Goal: Participate in discussion: Engage in conversation with other users on a specific topic

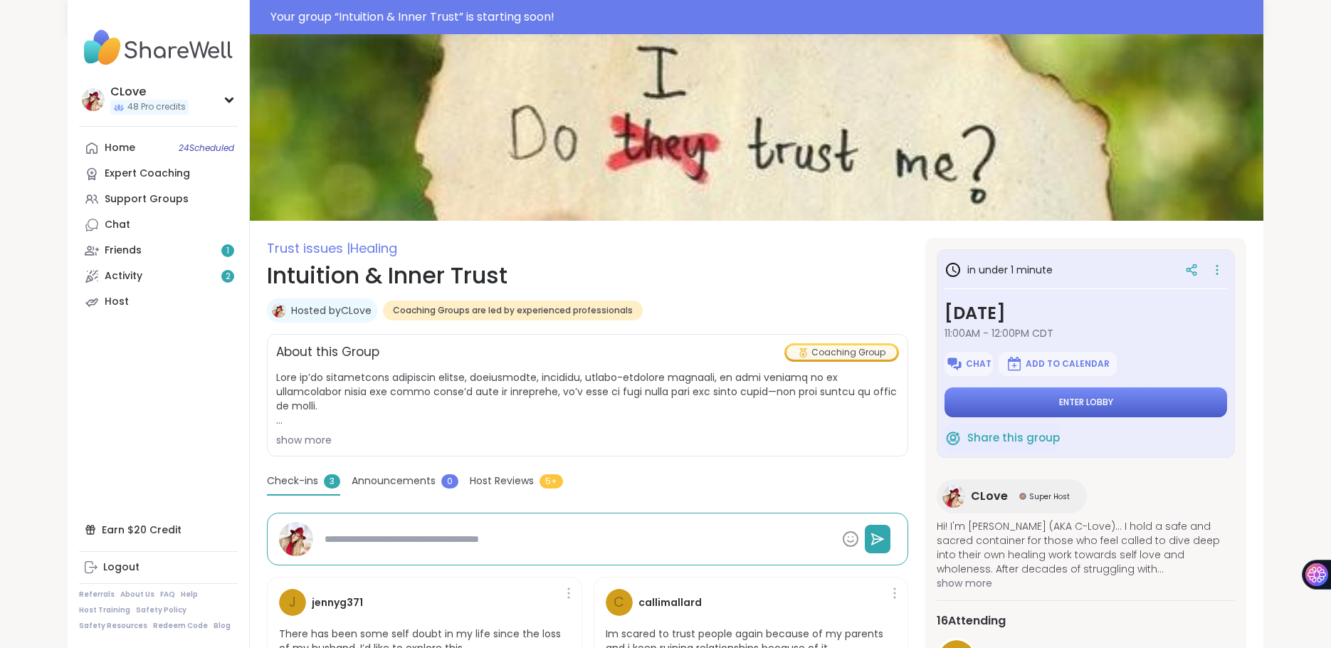
click at [1067, 405] on span "Enter lobby" at bounding box center [1086, 402] width 54 height 11
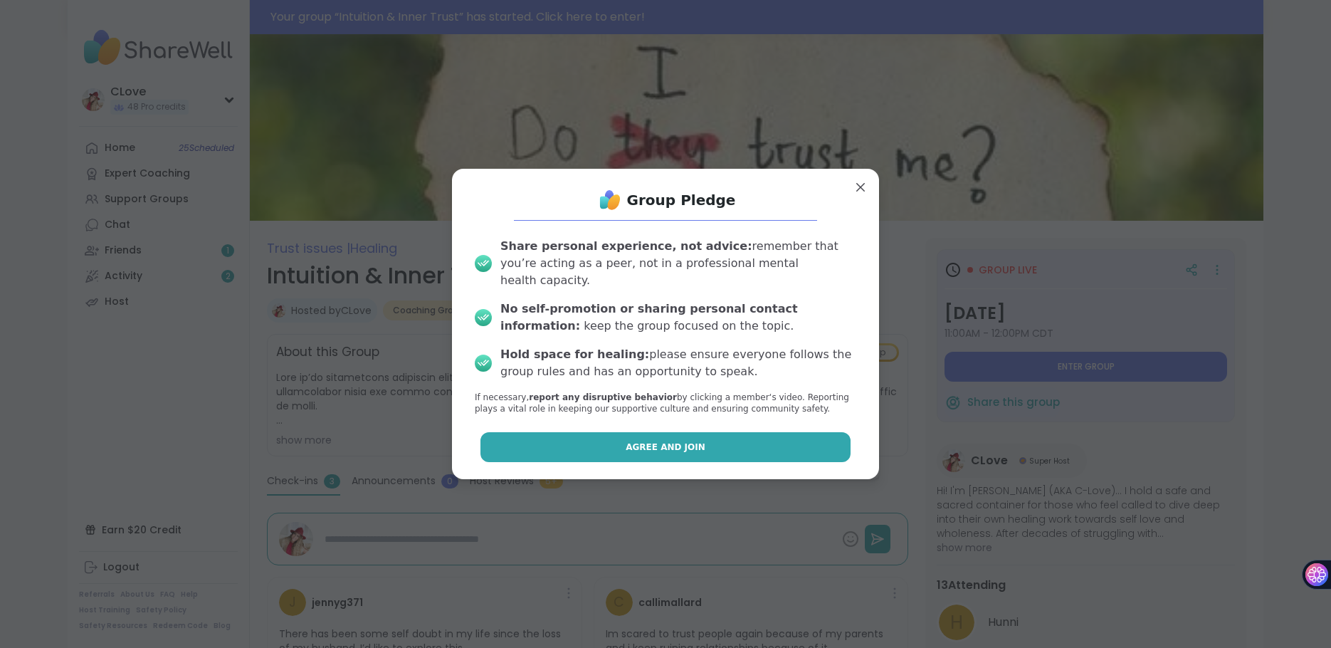
click at [633, 441] on span "Agree and Join" at bounding box center [666, 447] width 80 height 13
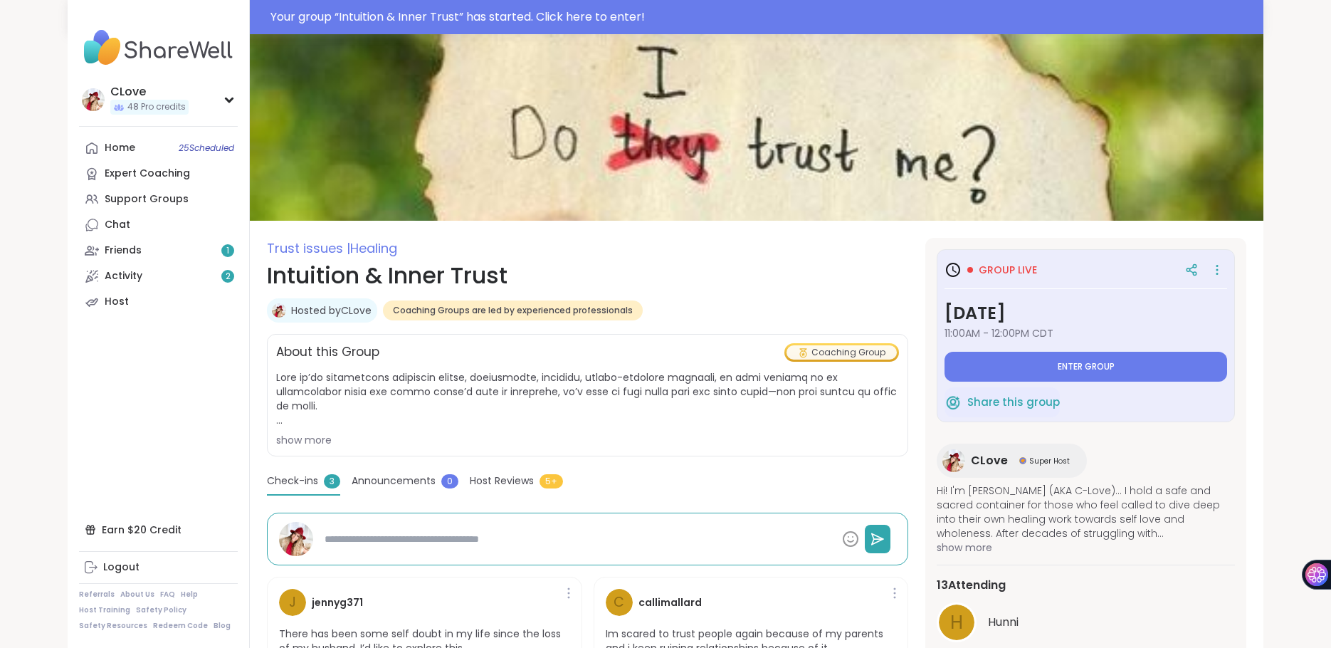
type textarea "*"
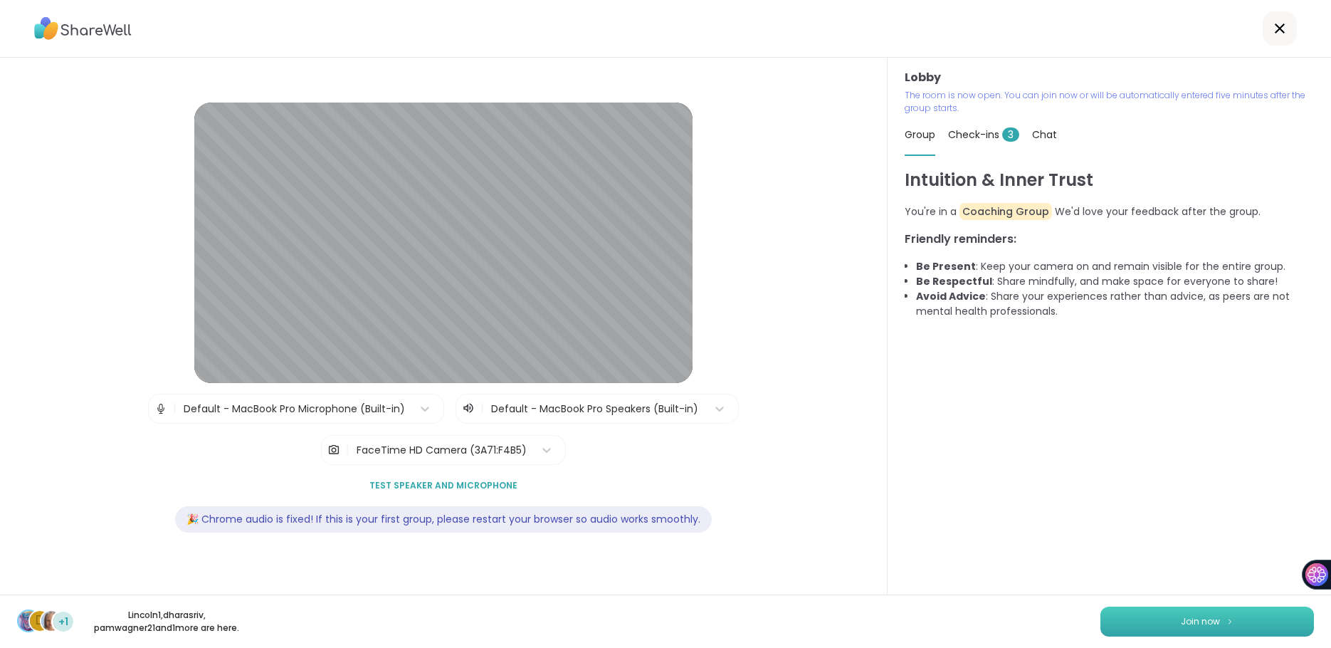
click at [1200, 623] on span "Join now" at bounding box center [1200, 621] width 39 height 13
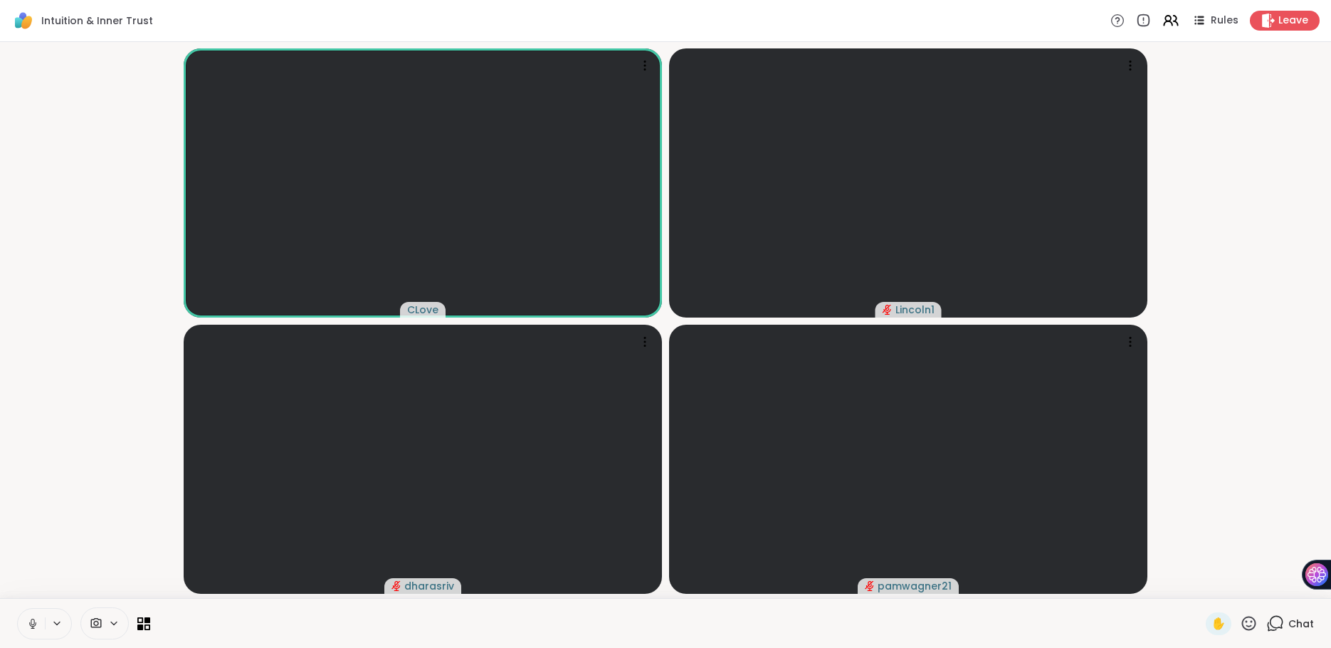
click at [1285, 621] on div "Chat" at bounding box center [1291, 623] width 48 height 23
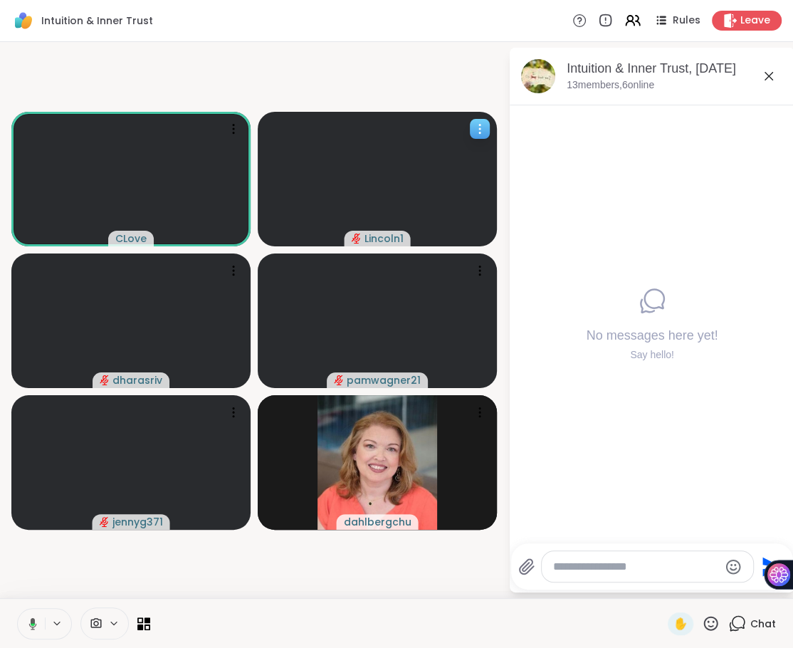
click at [476, 132] on icon at bounding box center [480, 129] width 14 height 14
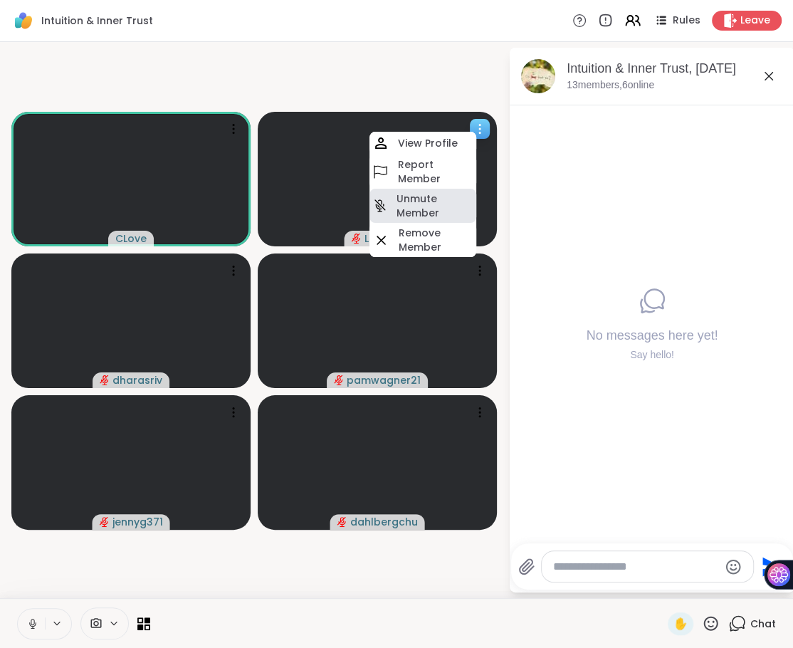
click at [424, 199] on h4 "Unmute Member" at bounding box center [435, 206] width 77 height 28
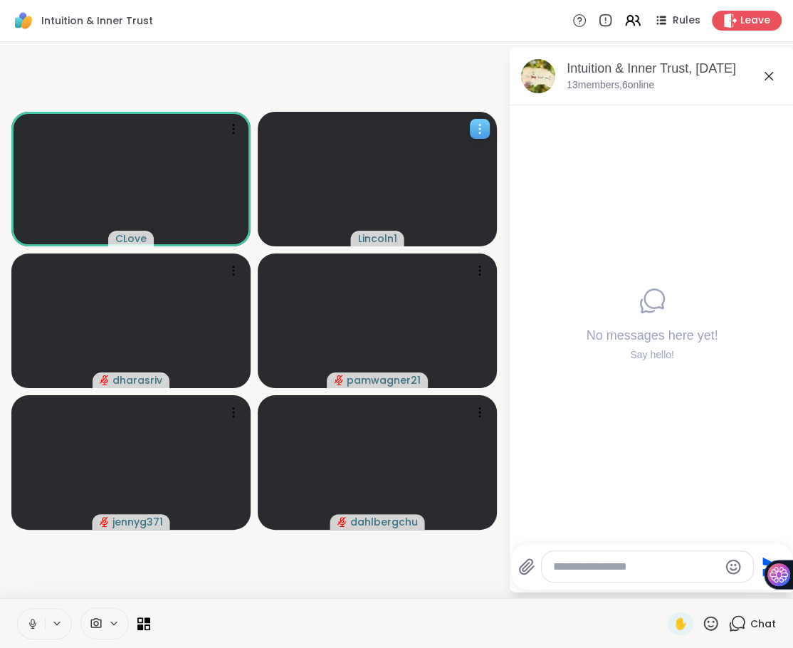
click at [483, 129] on icon at bounding box center [480, 129] width 14 height 14
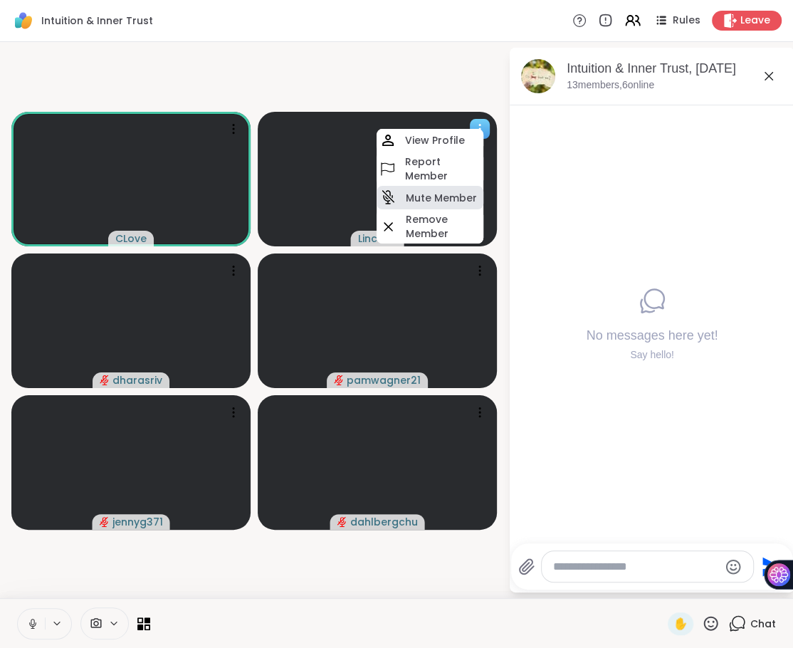
click at [470, 194] on h4 "Mute Member" at bounding box center [441, 198] width 71 height 14
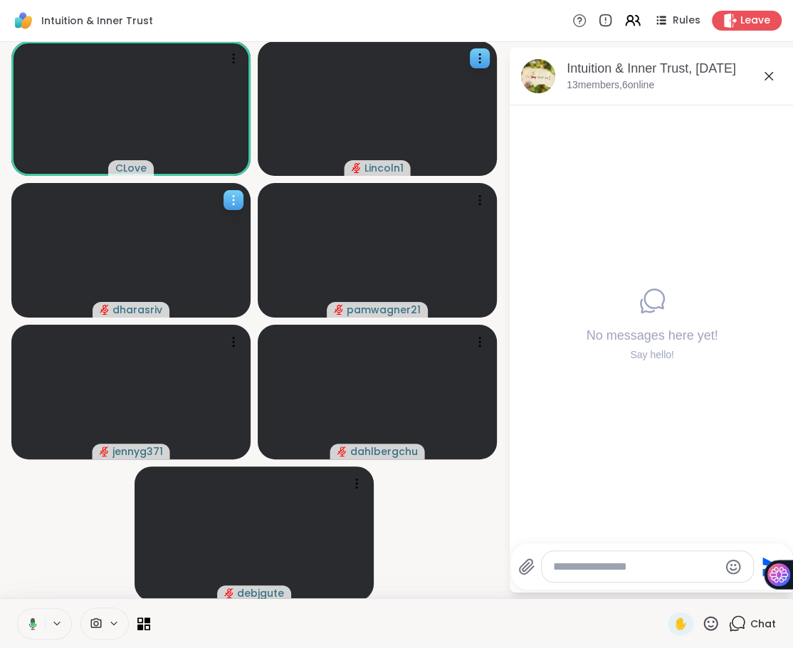
click at [234, 204] on icon at bounding box center [233, 204] width 1 height 1
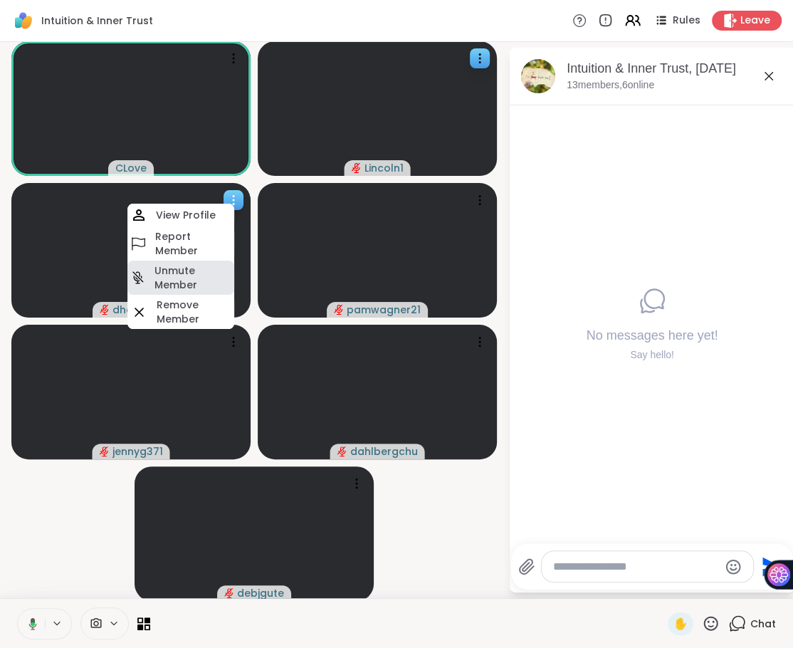
click at [185, 281] on h4 "Unmute Member" at bounding box center [193, 277] width 77 height 28
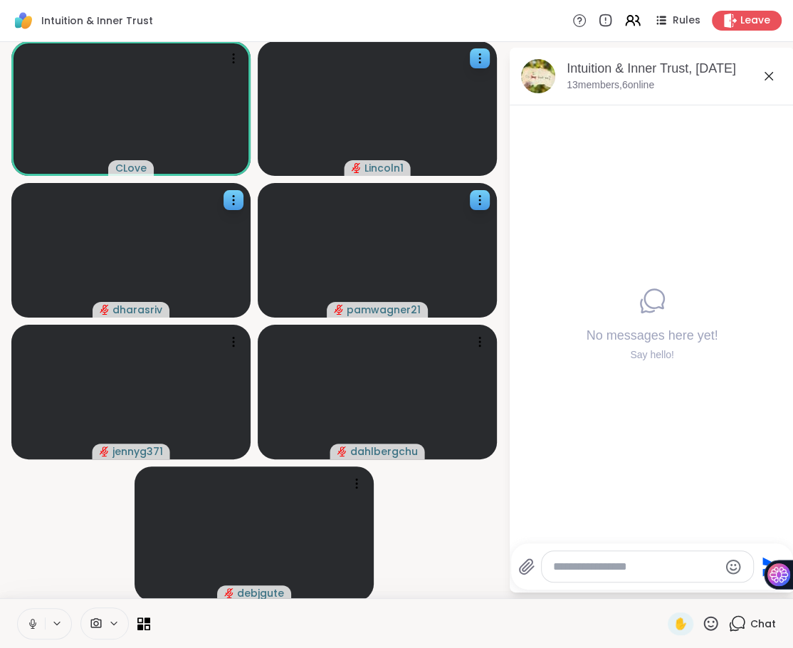
click at [468, 205] on video at bounding box center [377, 250] width 239 height 135
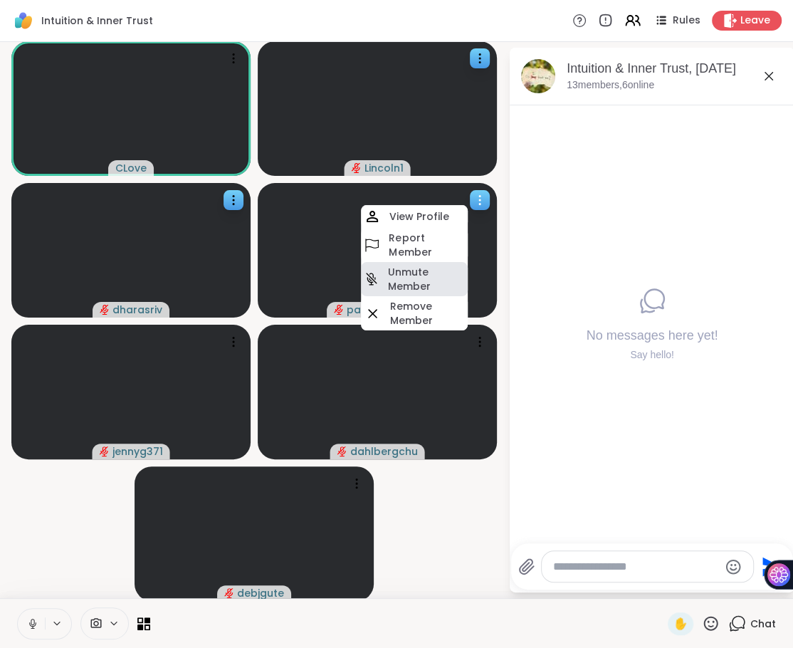
click at [419, 277] on h4 "Unmute Member" at bounding box center [426, 279] width 77 height 28
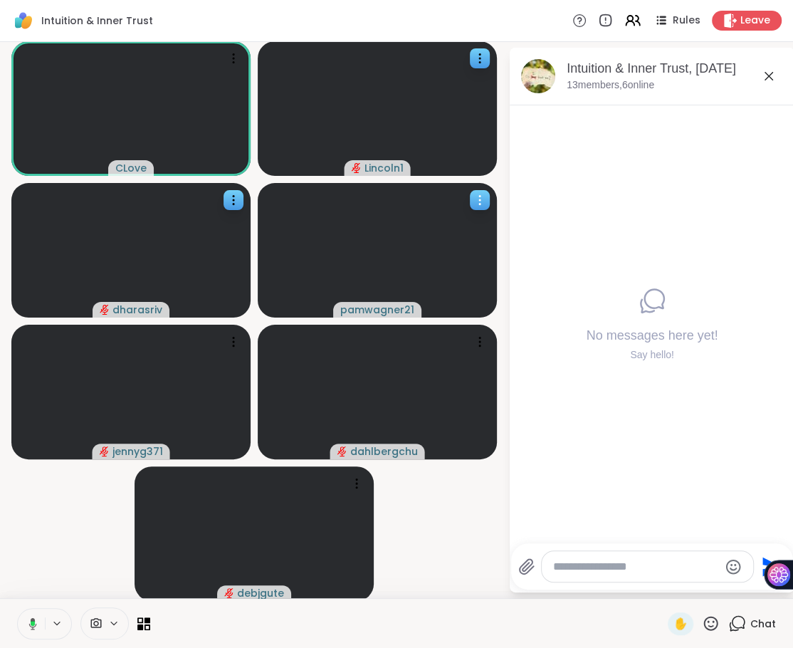
click at [481, 198] on icon at bounding box center [480, 200] width 14 height 14
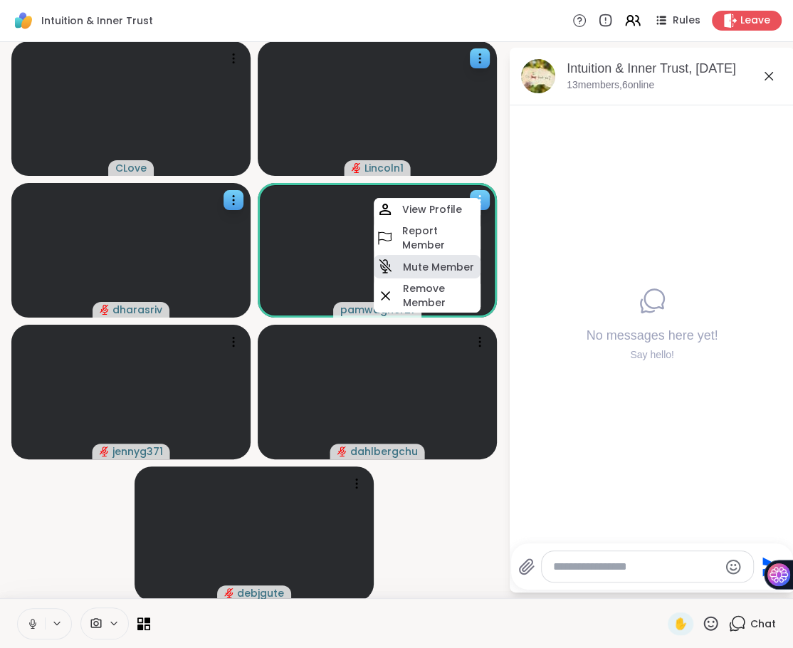
click at [437, 266] on h4 "Mute Member" at bounding box center [438, 267] width 71 height 14
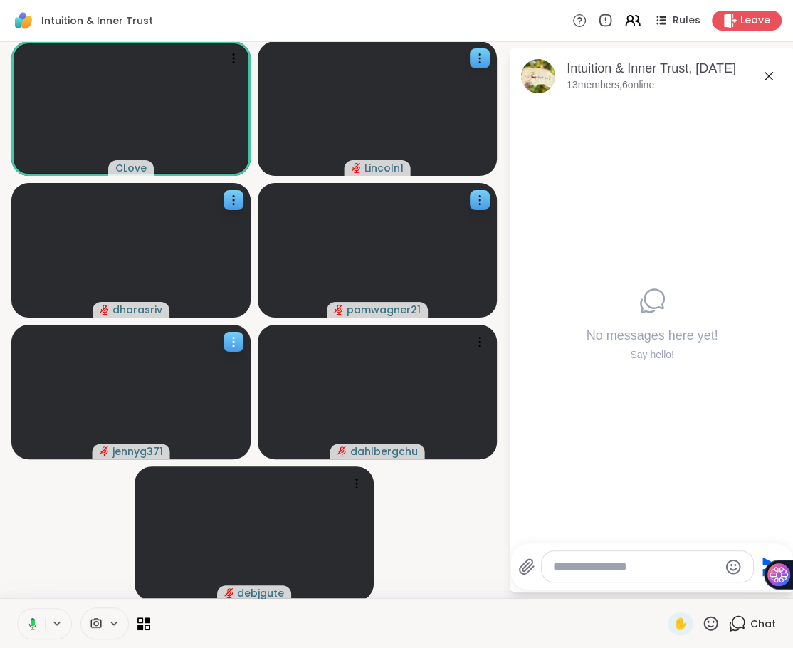
click at [234, 339] on icon at bounding box center [233, 342] width 14 height 14
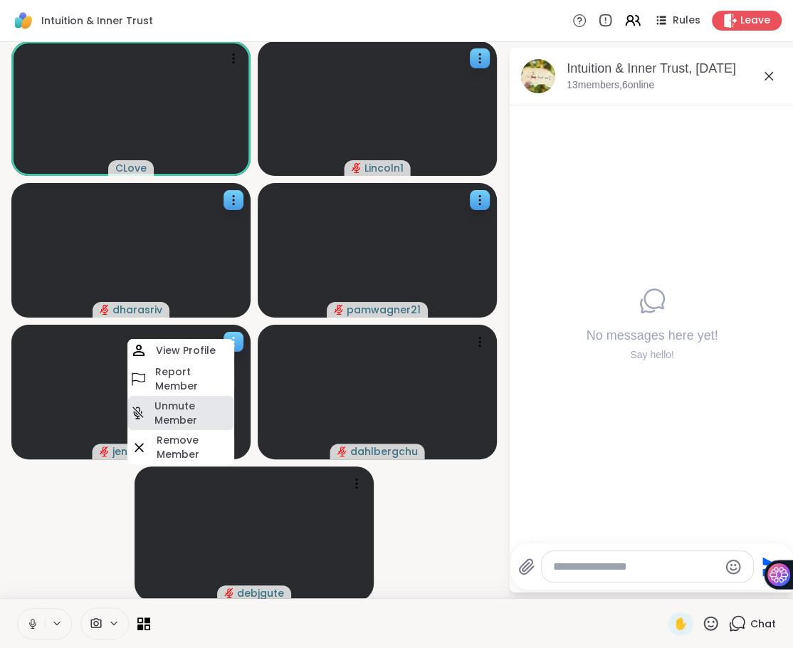
click at [188, 407] on h4 "Unmute Member" at bounding box center [193, 413] width 77 height 28
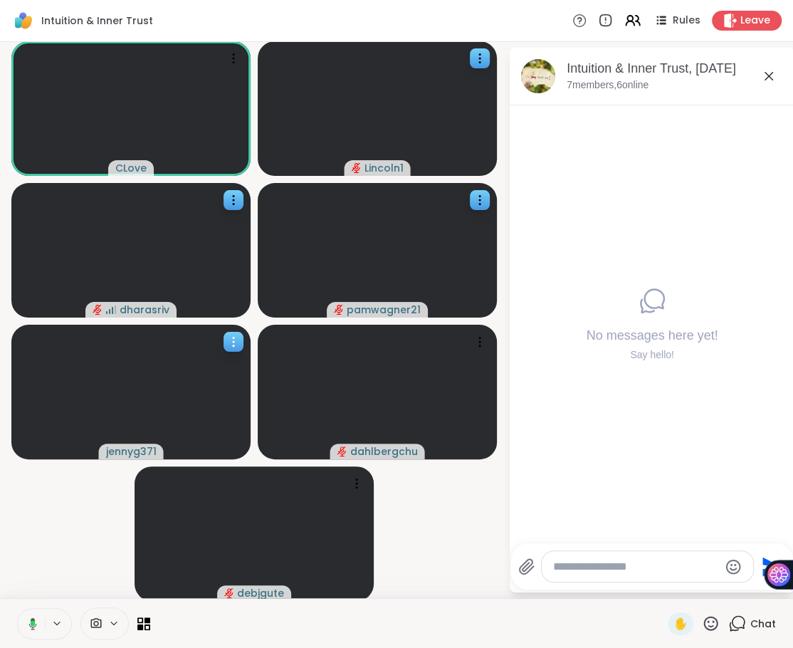
click at [238, 338] on icon at bounding box center [233, 342] width 14 height 14
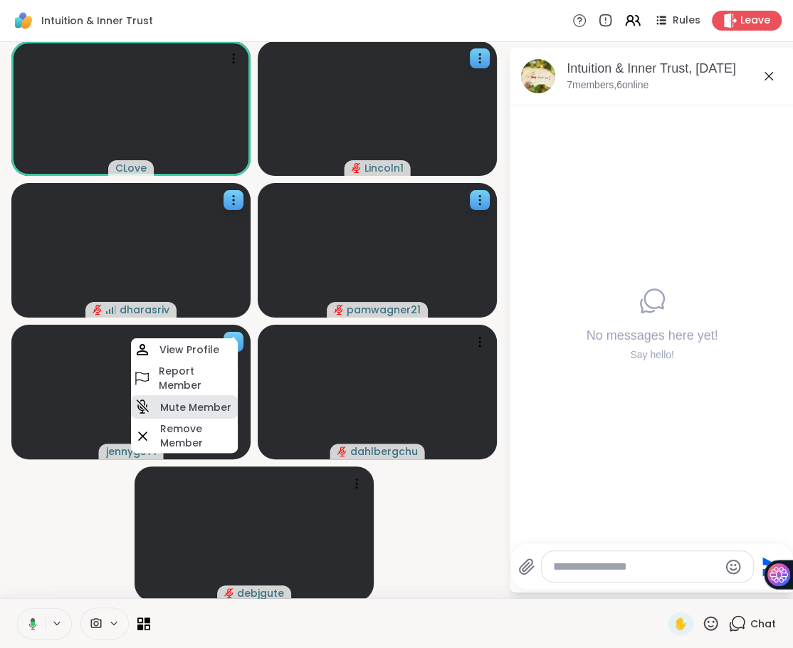
click at [203, 400] on h4 "Mute Member" at bounding box center [195, 407] width 71 height 14
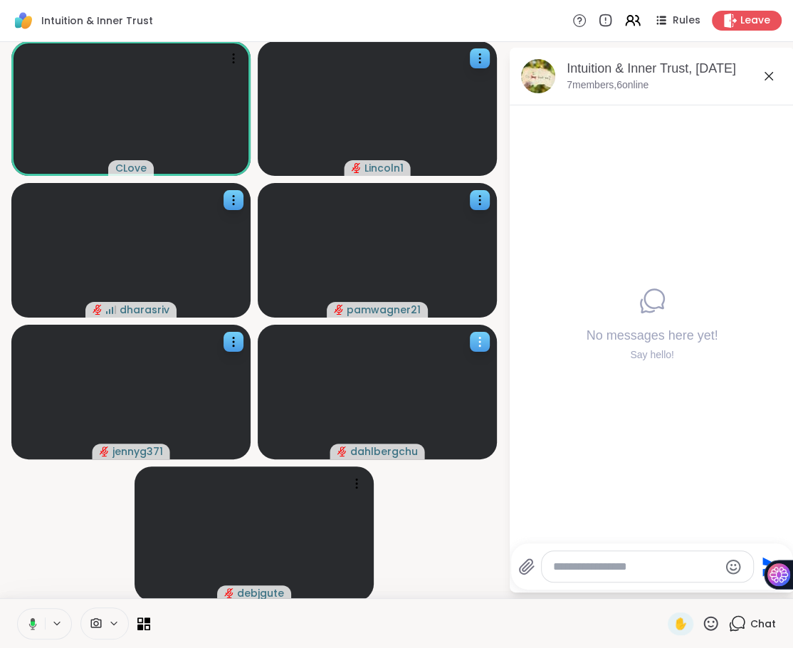
click at [481, 333] on div at bounding box center [480, 342] width 20 height 20
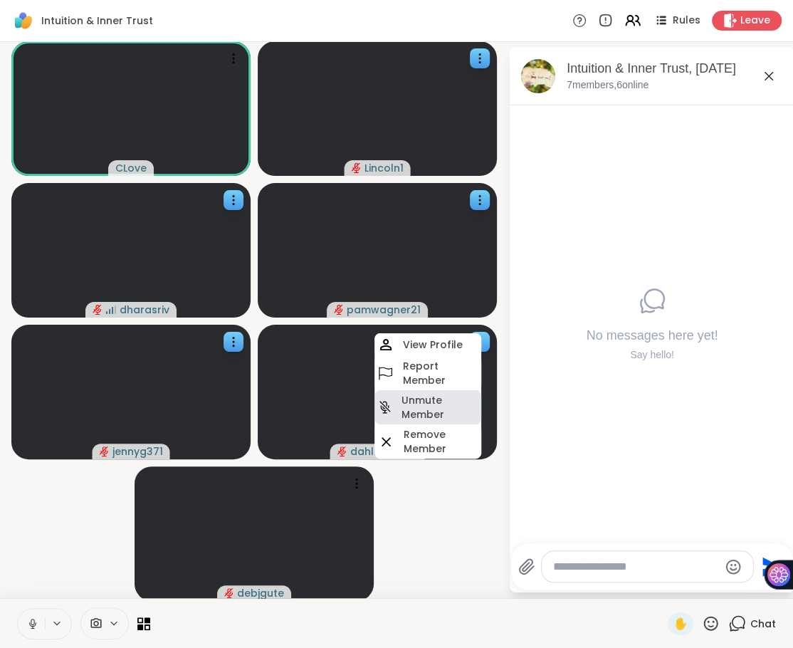
click at [422, 411] on h4 "Unmute Member" at bounding box center [440, 407] width 77 height 28
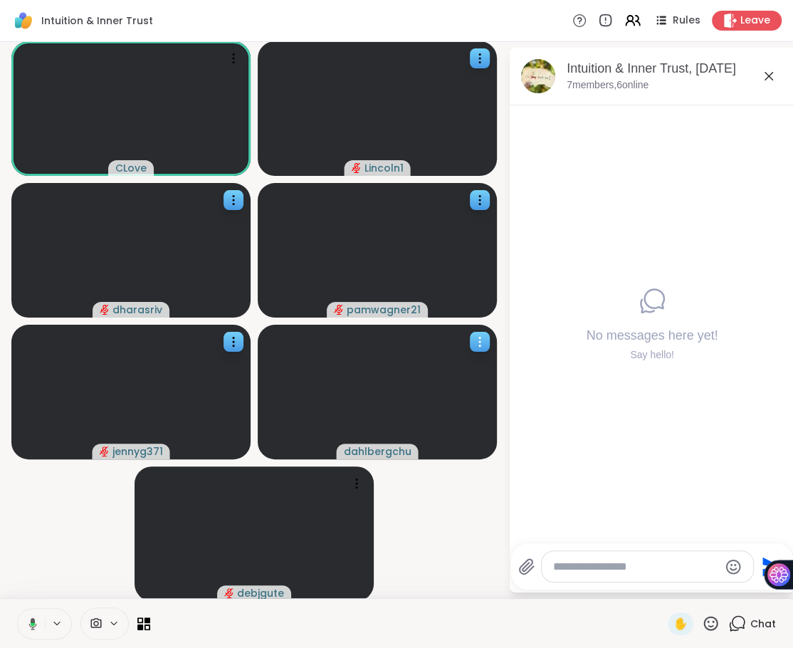
click at [479, 341] on icon at bounding box center [479, 341] width 1 height 1
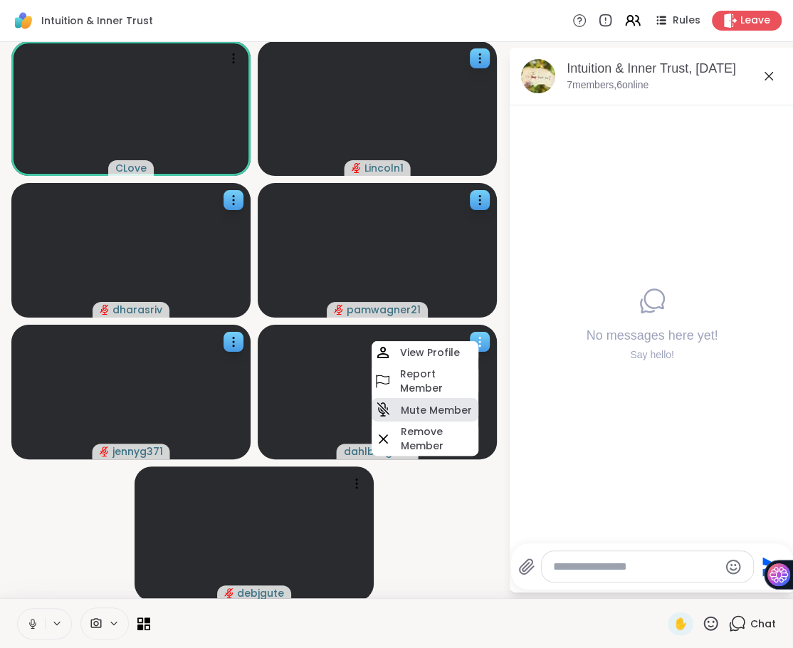
click at [451, 412] on h4 "Mute Member" at bounding box center [436, 410] width 71 height 14
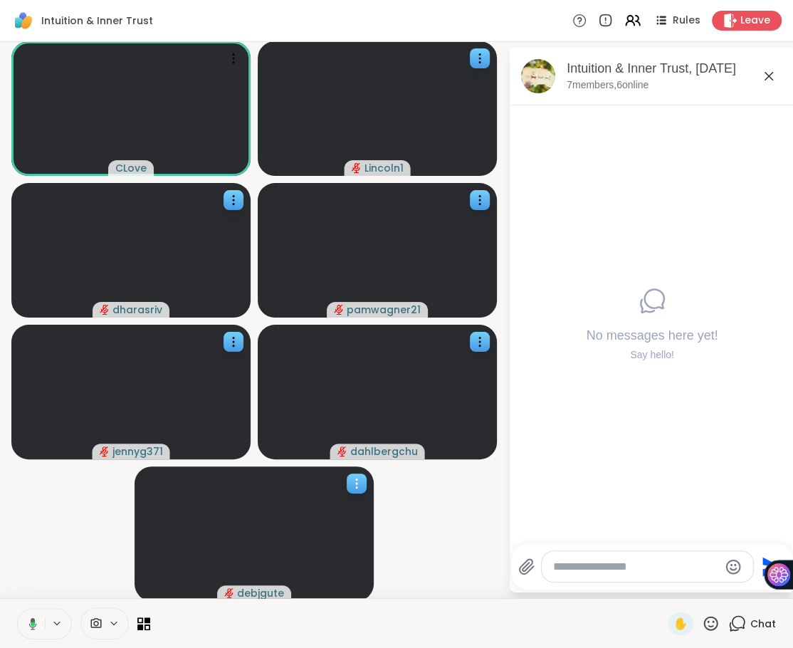
click at [356, 487] on icon at bounding box center [356, 487] width 1 height 1
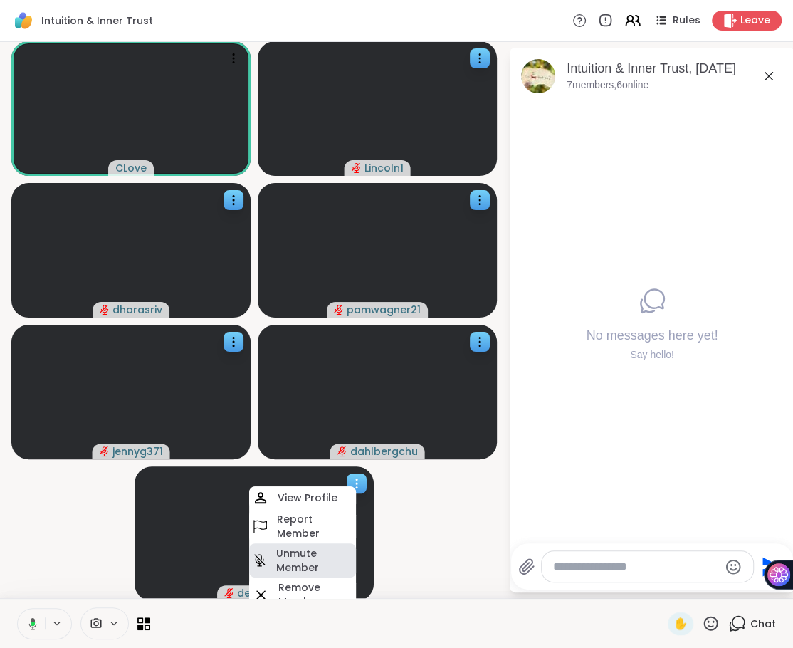
click at [305, 555] on h4 "Unmute Member" at bounding box center [314, 560] width 77 height 28
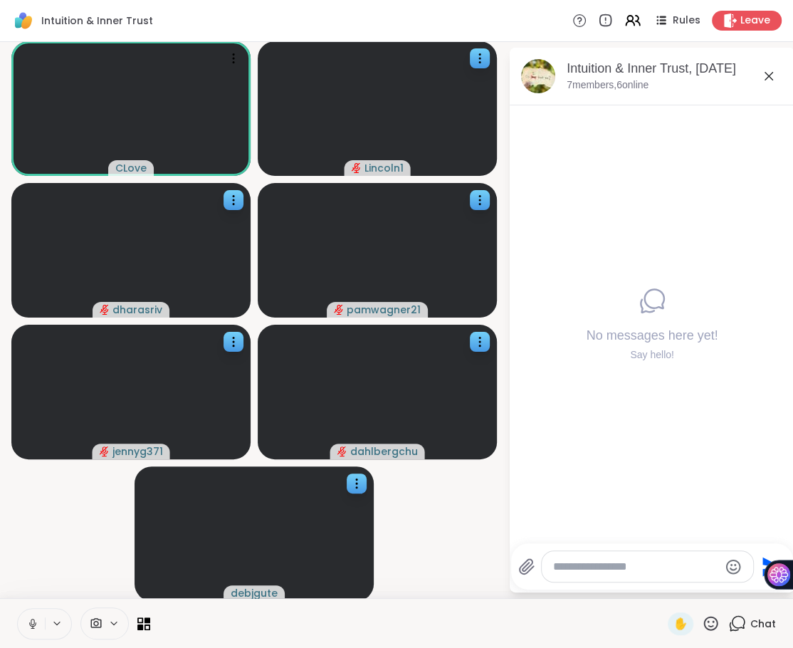
click at [592, 559] on div at bounding box center [647, 566] width 211 height 31
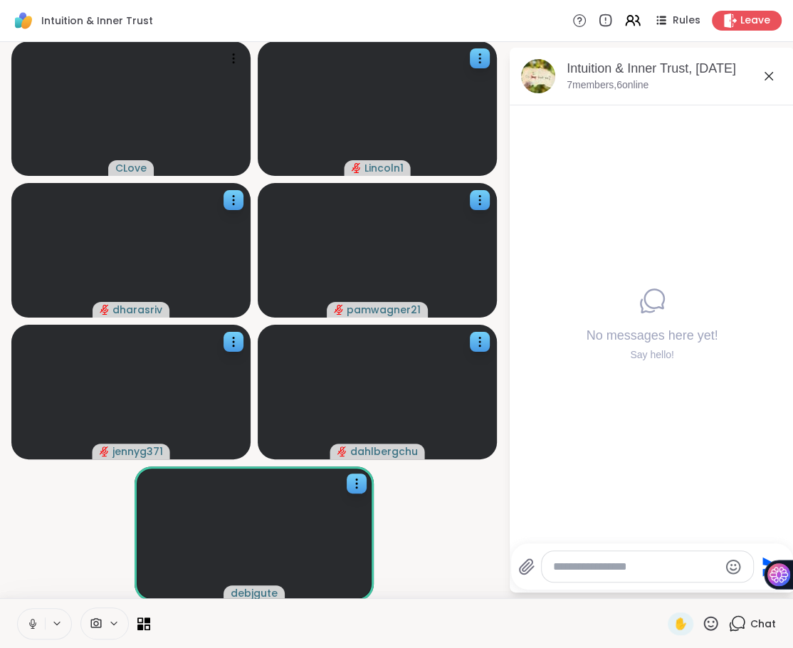
click at [575, 572] on textarea "Type your message" at bounding box center [636, 567] width 166 height 14
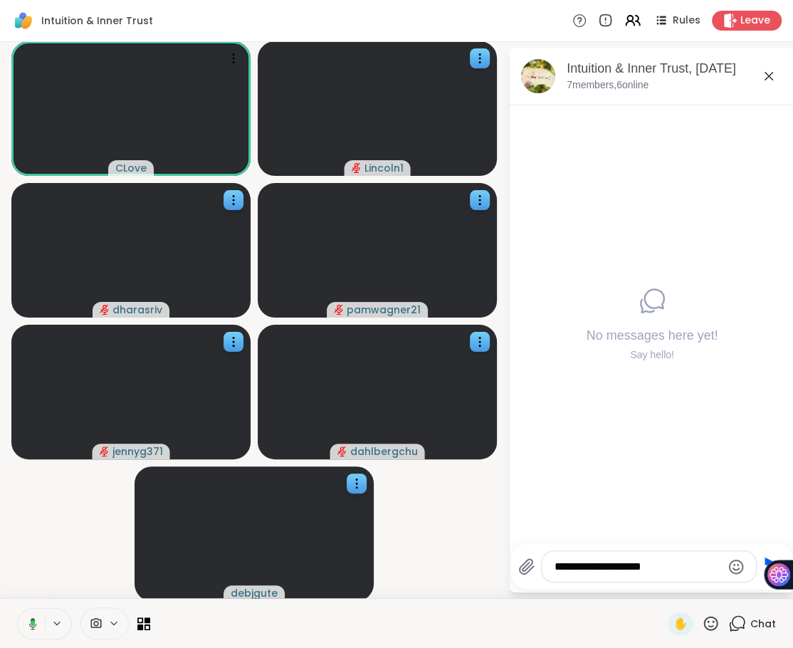
type textarea "**********"
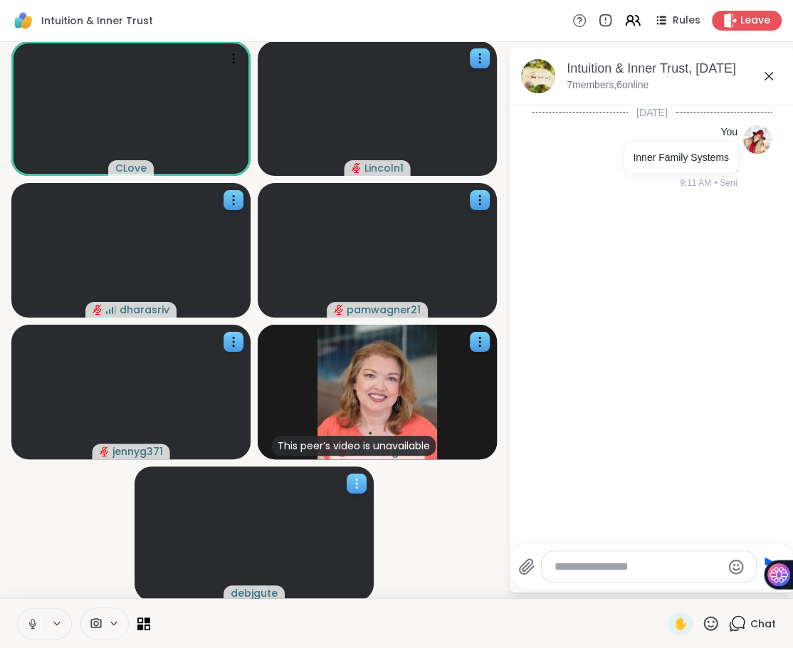
click at [357, 486] on icon at bounding box center [357, 483] width 14 height 14
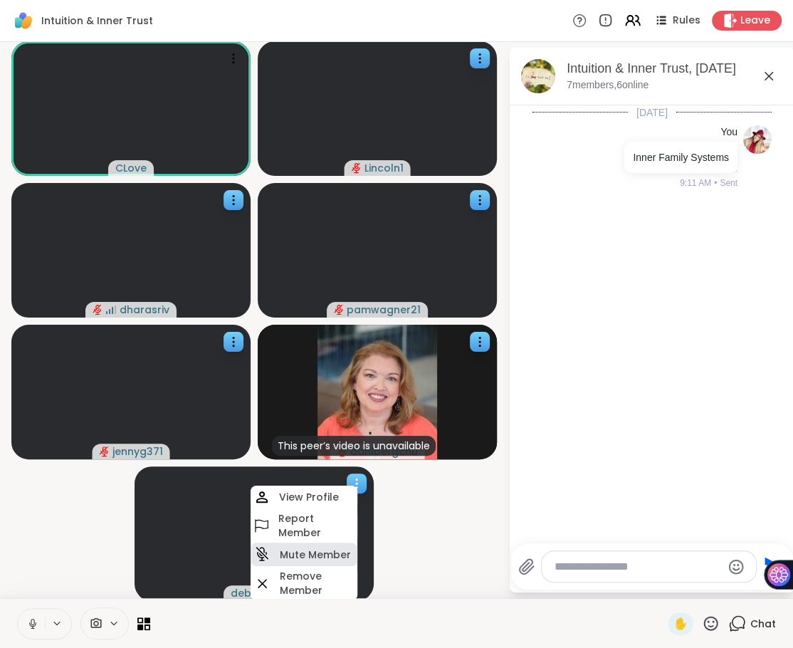
click at [333, 548] on h4 "Mute Member" at bounding box center [315, 555] width 71 height 14
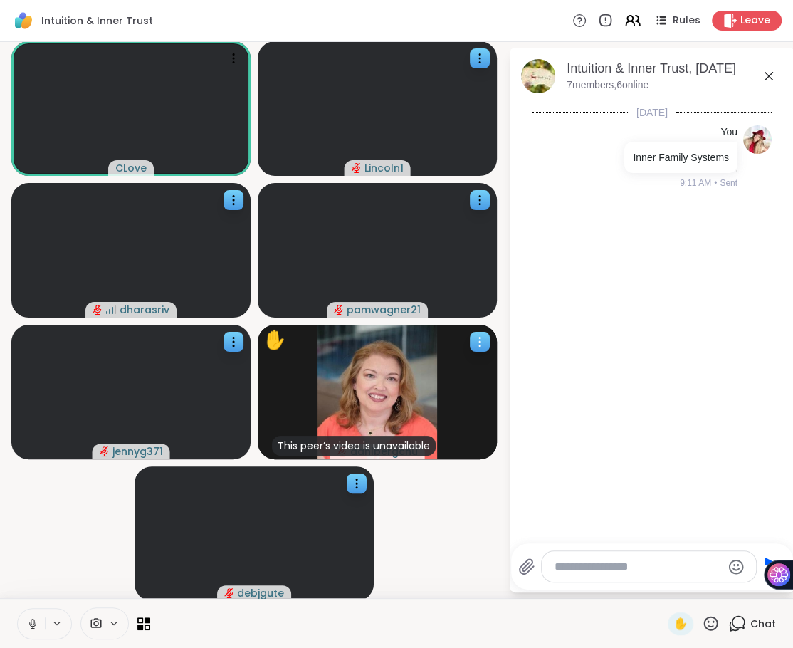
click at [488, 340] on div at bounding box center [480, 342] width 20 height 20
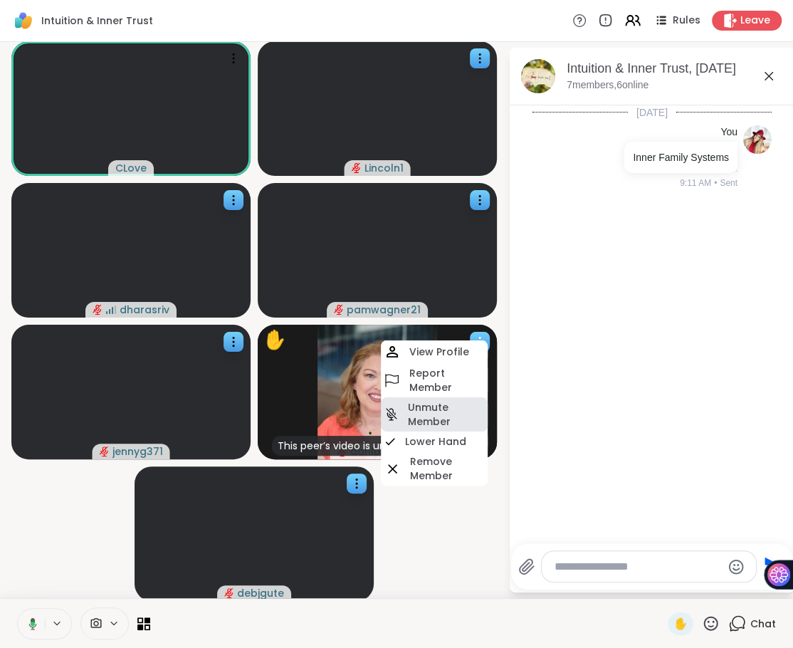
click at [430, 416] on h4 "Unmute Member" at bounding box center [446, 414] width 77 height 28
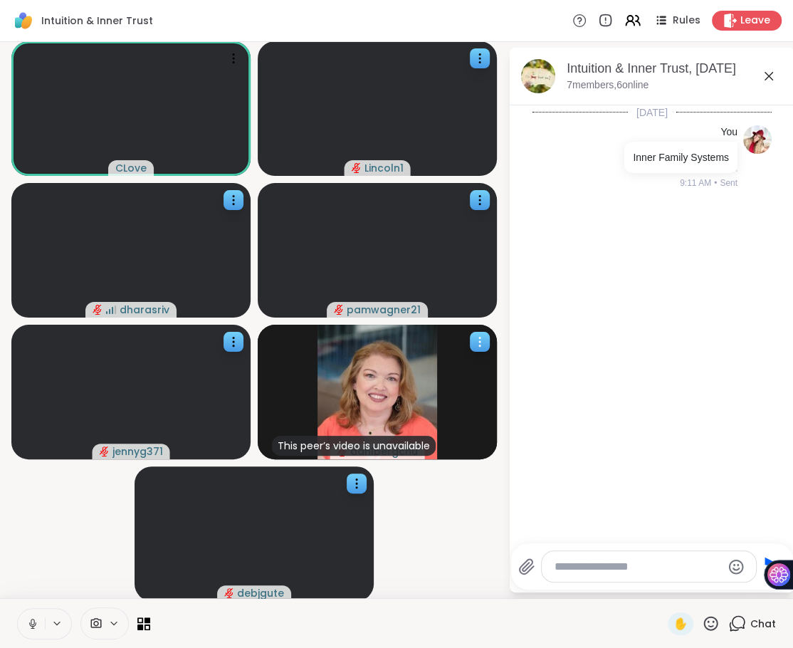
click at [479, 342] on icon at bounding box center [479, 341] width 1 height 1
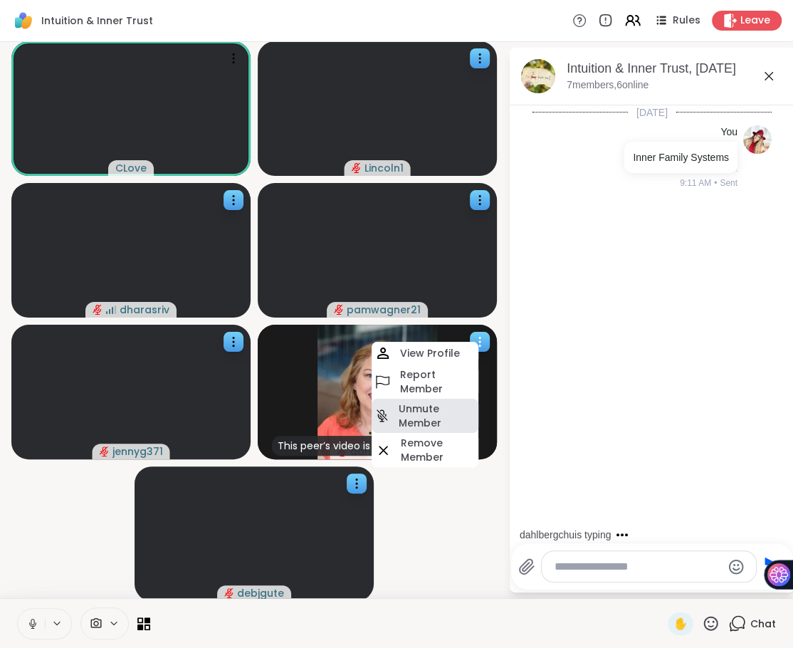
click at [428, 406] on h4 "Unmute Member" at bounding box center [437, 416] width 77 height 28
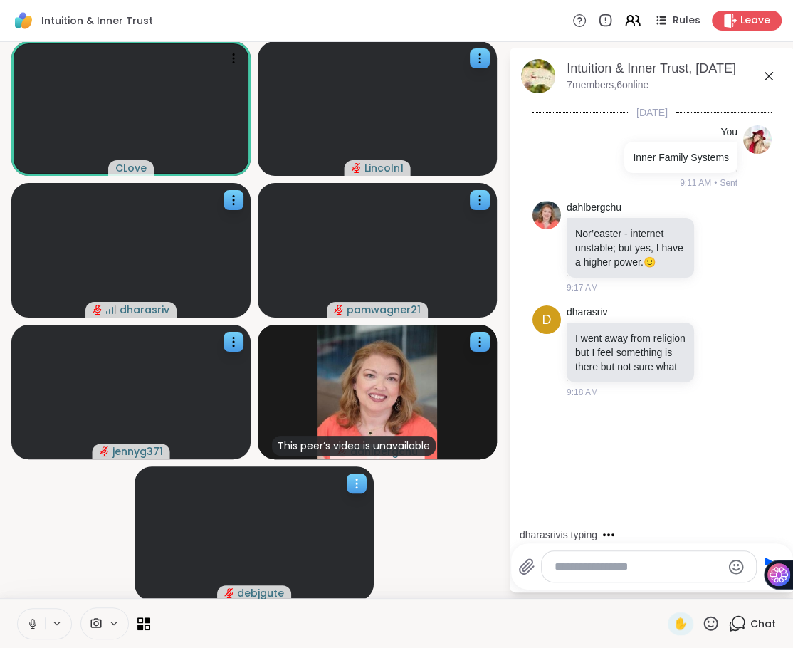
click at [360, 483] on icon at bounding box center [357, 483] width 14 height 14
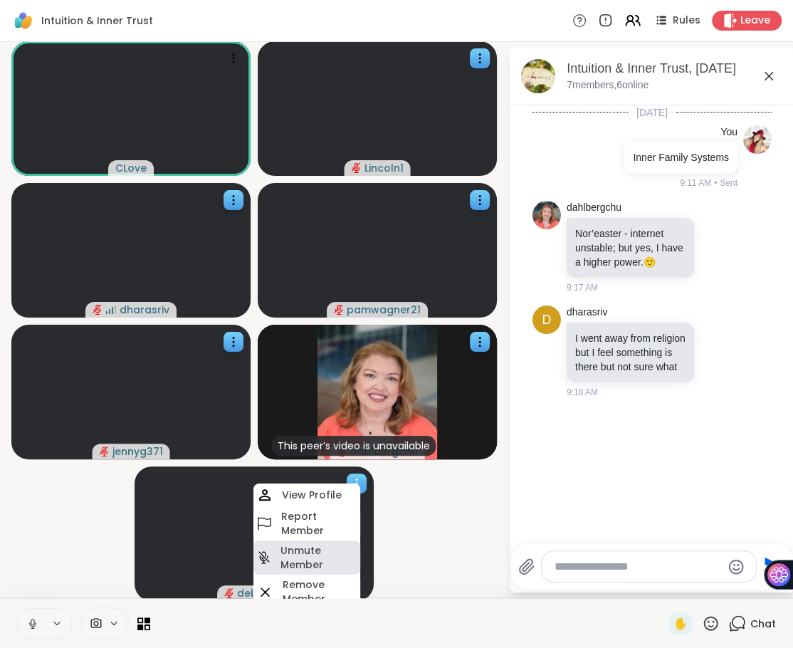
click at [319, 546] on h4 "Unmute Member" at bounding box center [319, 557] width 77 height 28
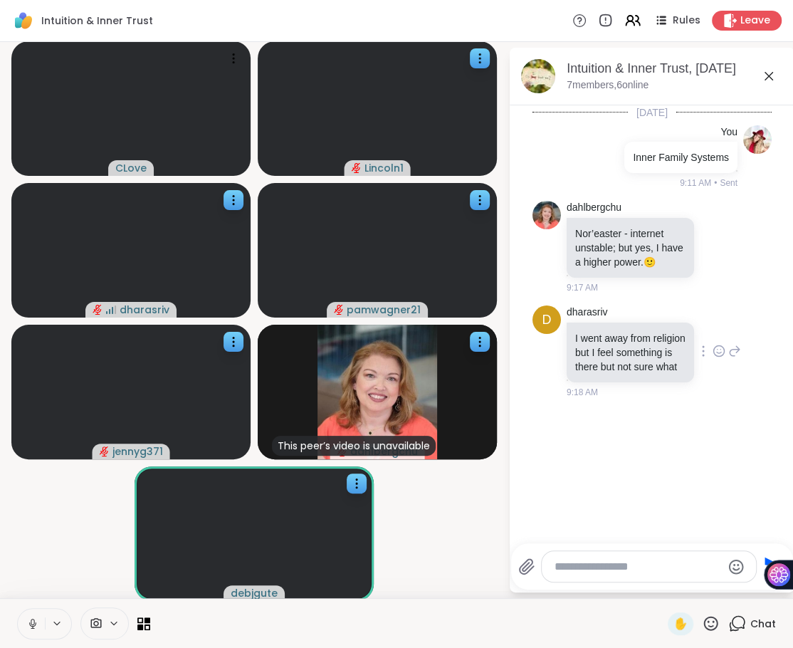
click at [719, 354] on icon at bounding box center [719, 351] width 13 height 14
click at [604, 335] on div "Select Reaction: Heart" at bounding box center [606, 328] width 13 height 13
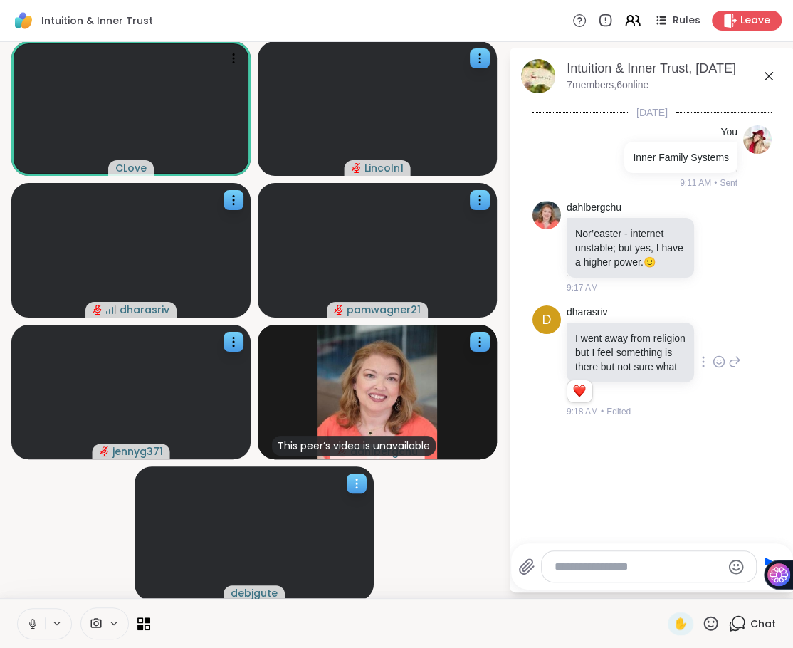
click at [361, 480] on icon at bounding box center [357, 483] width 14 height 14
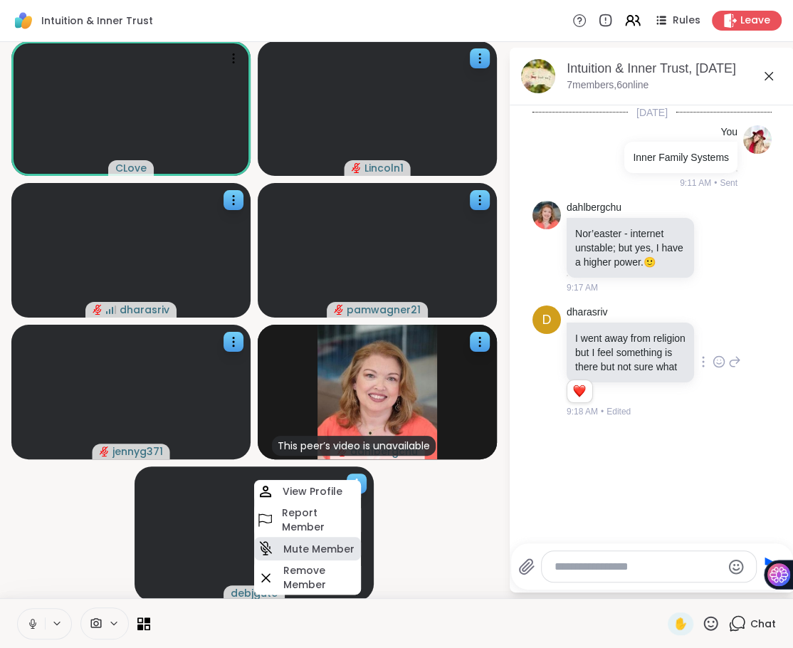
click at [329, 547] on h4 "Mute Member" at bounding box center [318, 549] width 71 height 14
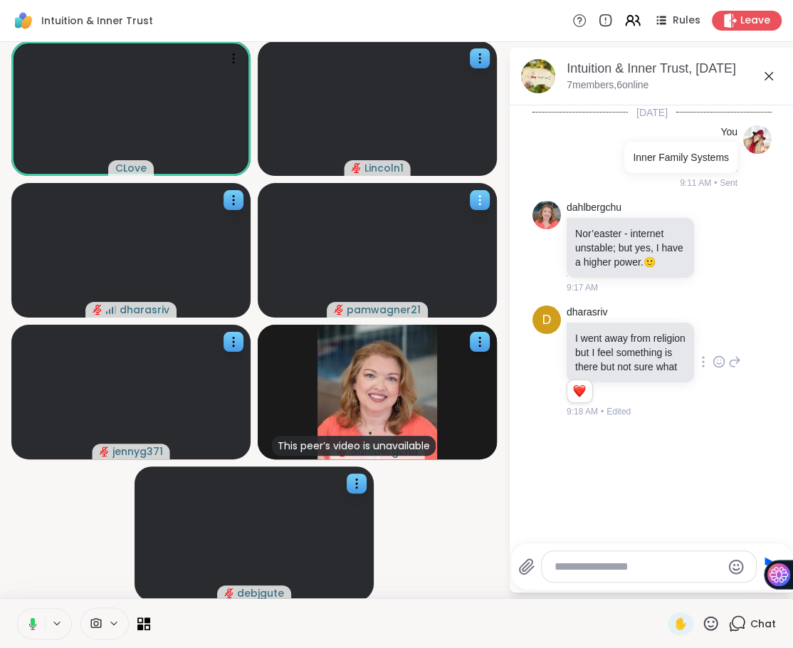
click at [481, 193] on icon at bounding box center [480, 200] width 14 height 14
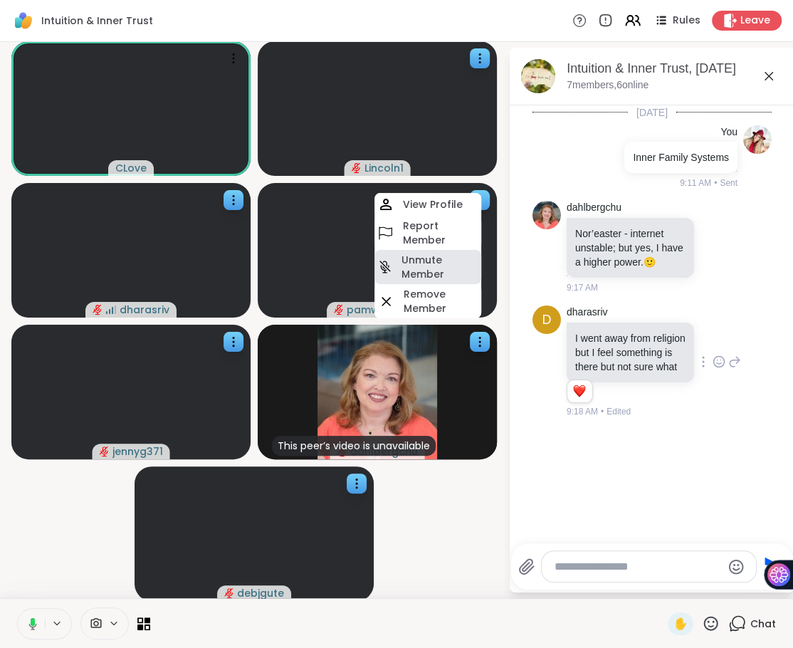
click at [432, 264] on h4 "Unmute Member" at bounding box center [440, 267] width 77 height 28
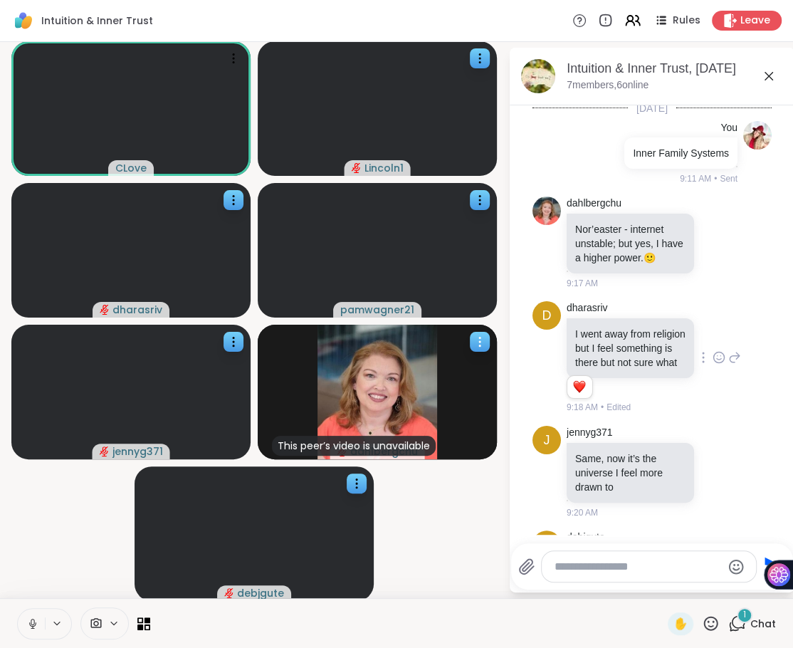
scroll to position [80, 0]
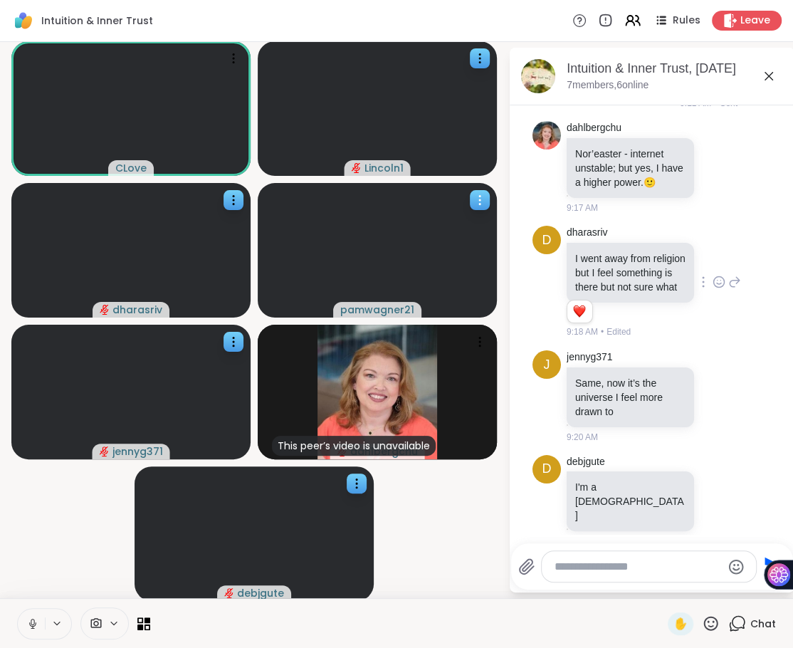
click at [484, 199] on icon at bounding box center [480, 200] width 14 height 14
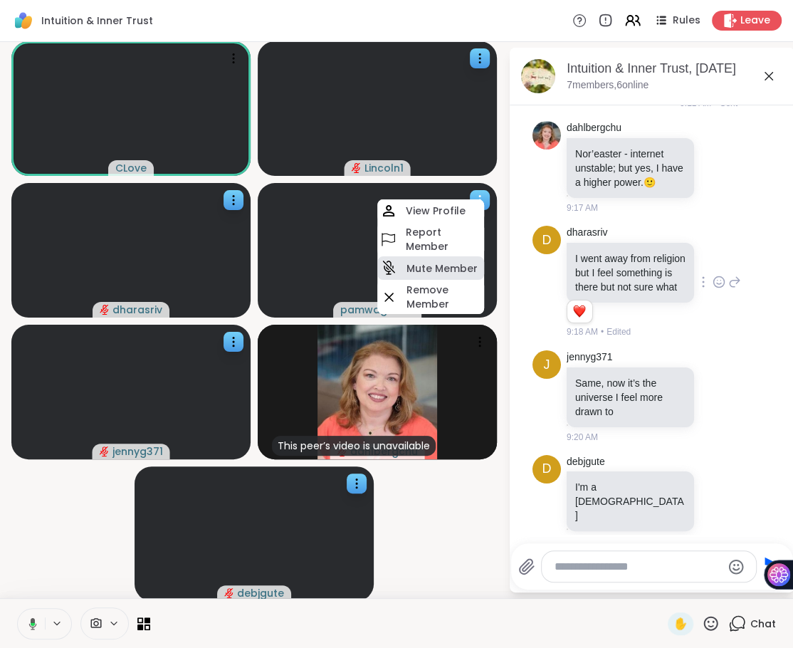
click at [453, 266] on h4 "Mute Member" at bounding box center [442, 268] width 71 height 14
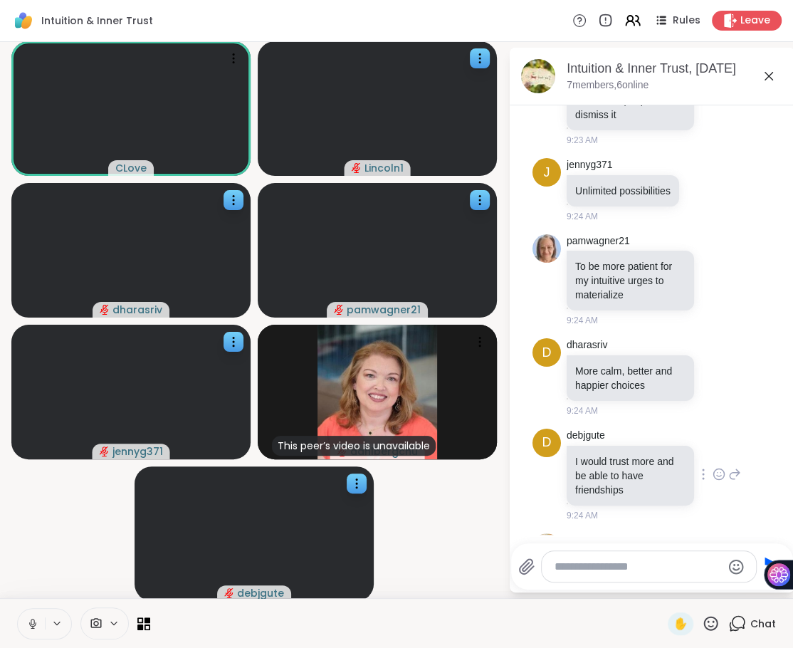
scroll to position [1330, 0]
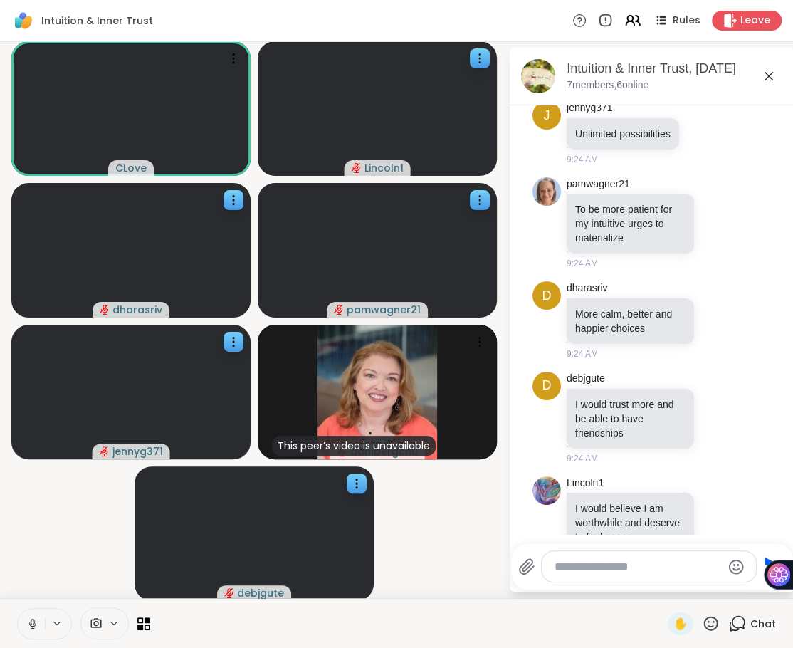
click at [592, 570] on textarea "Type your message" at bounding box center [638, 567] width 167 height 14
type textarea "**********"
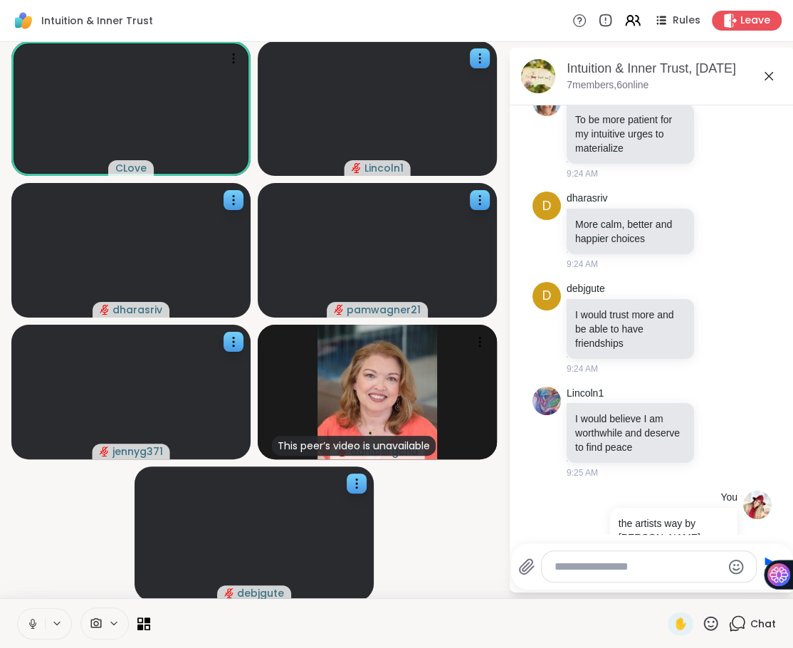
scroll to position [1440, 0]
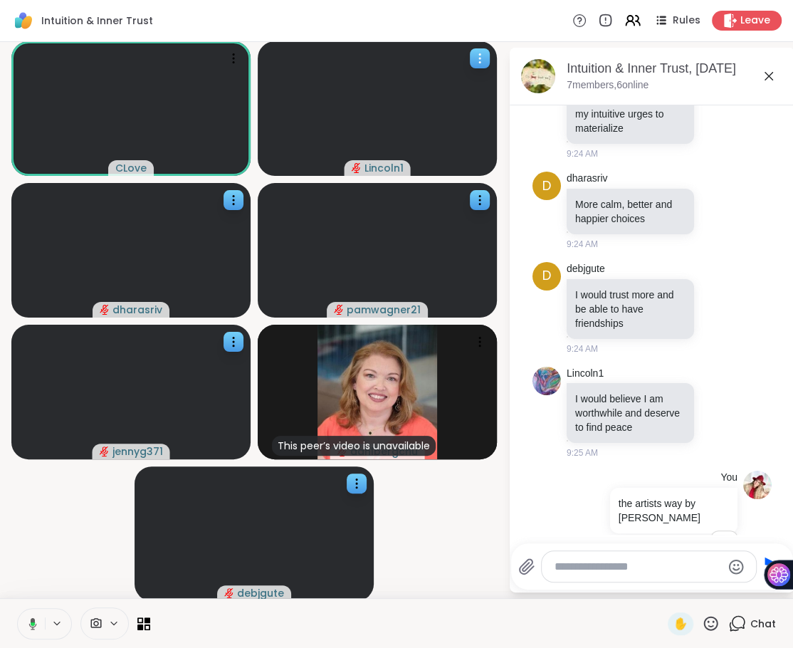
click at [478, 69] on video at bounding box center [377, 108] width 239 height 135
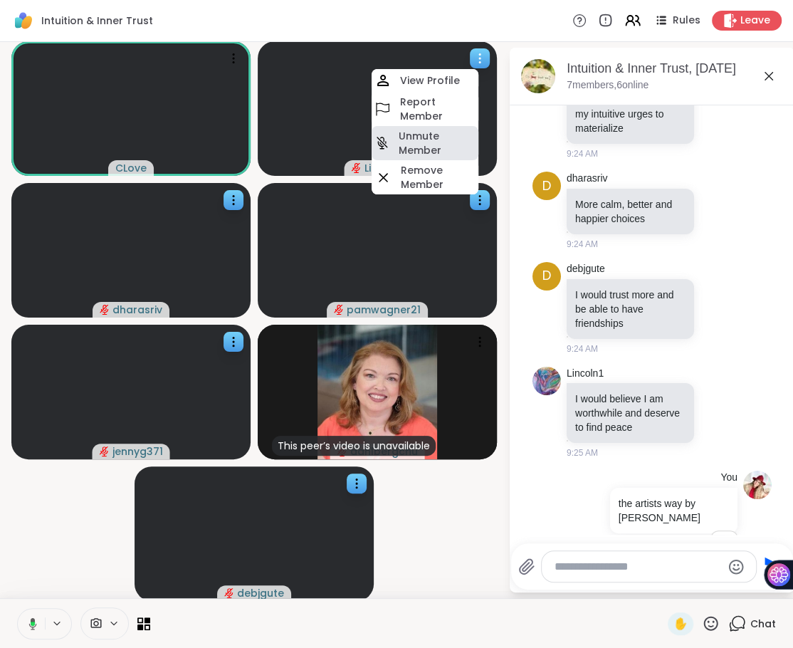
click at [442, 137] on h4 "Unmute Member" at bounding box center [437, 143] width 77 height 28
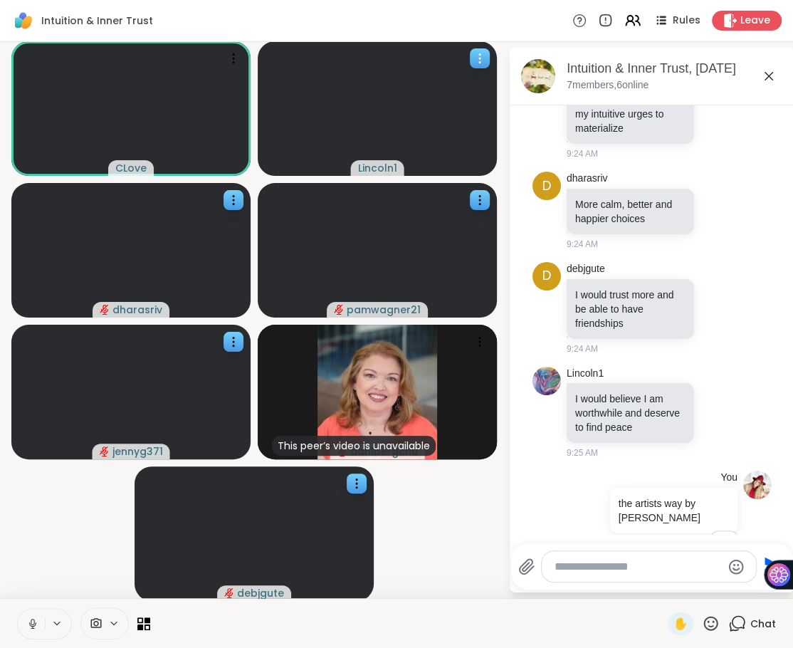
click at [483, 60] on icon at bounding box center [480, 58] width 14 height 14
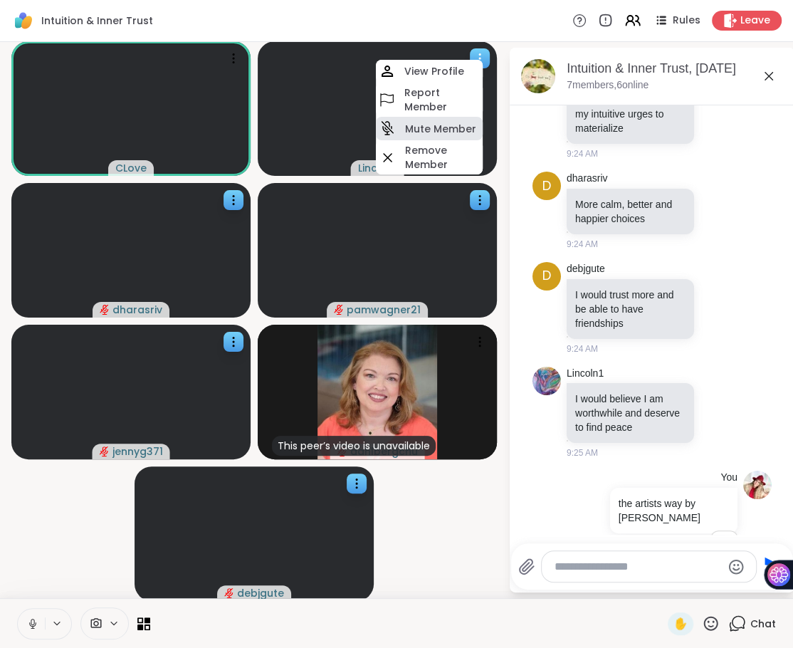
click at [434, 120] on div "Mute Member" at bounding box center [429, 128] width 107 height 23
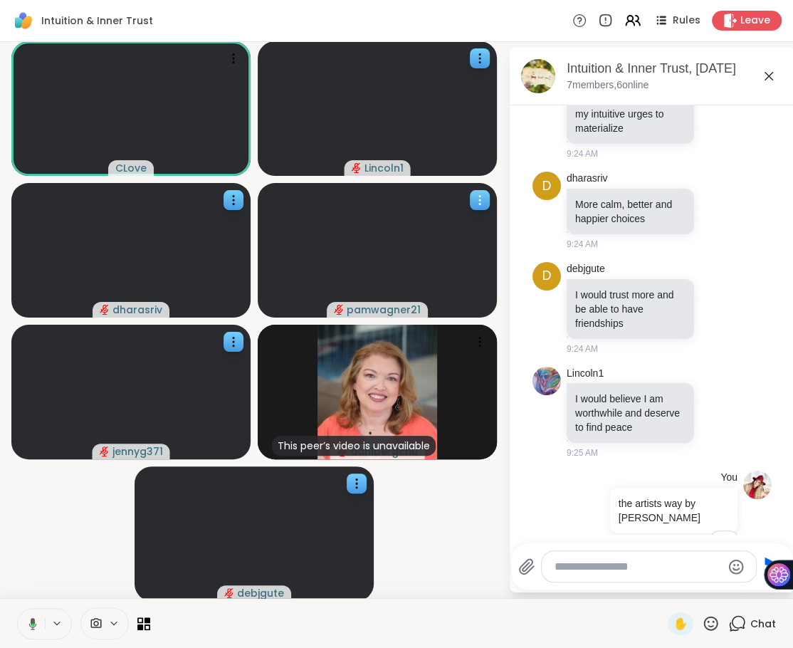
click at [473, 195] on icon at bounding box center [480, 200] width 14 height 14
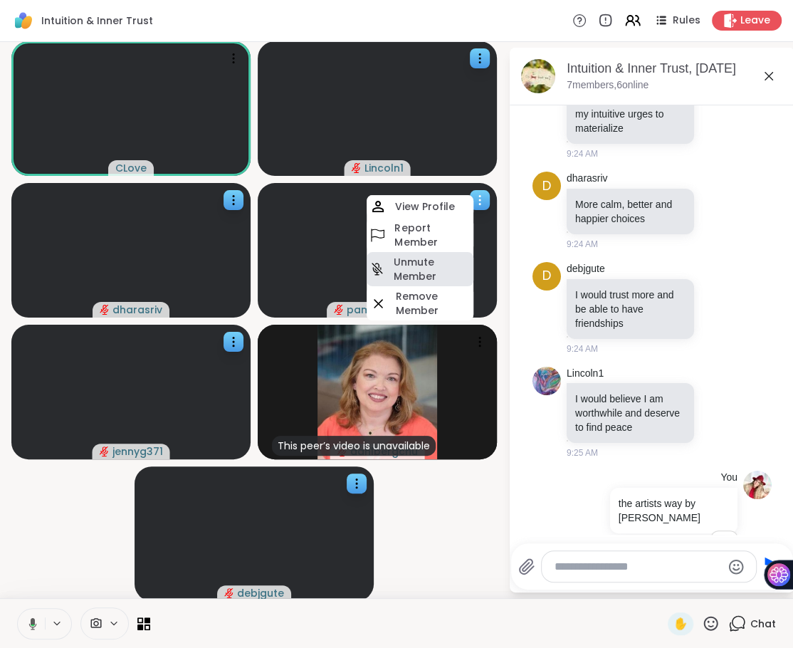
click at [426, 271] on h4 "Unmute Member" at bounding box center [432, 269] width 77 height 28
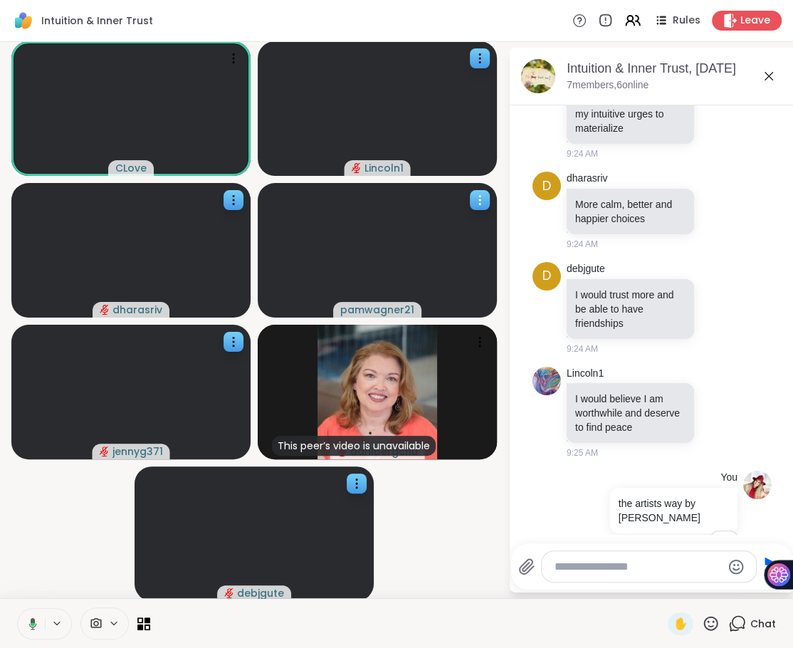
click at [480, 201] on icon at bounding box center [480, 200] width 14 height 14
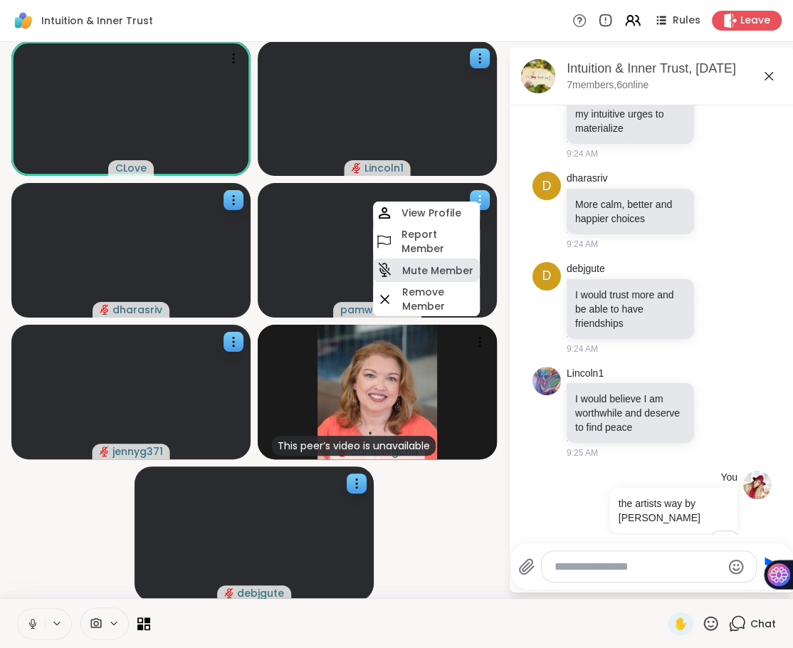
click at [464, 272] on h4 "Mute Member" at bounding box center [437, 270] width 71 height 14
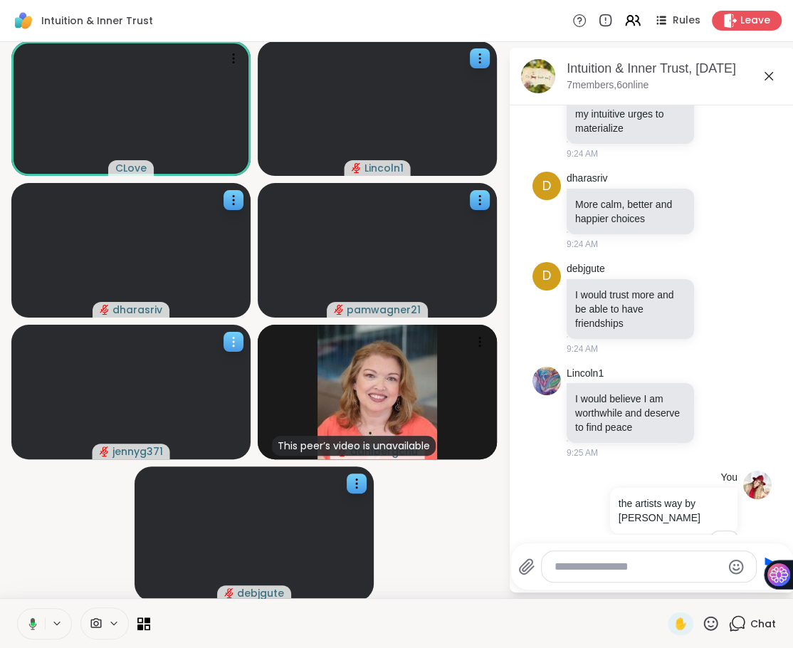
click at [231, 340] on icon at bounding box center [233, 342] width 14 height 14
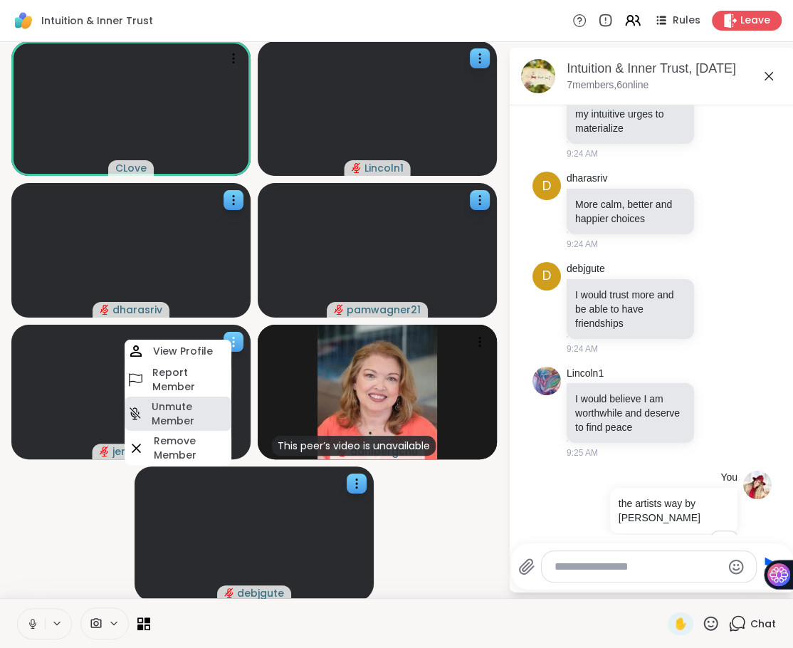
click at [215, 404] on h4 "Unmute Member" at bounding box center [190, 413] width 77 height 28
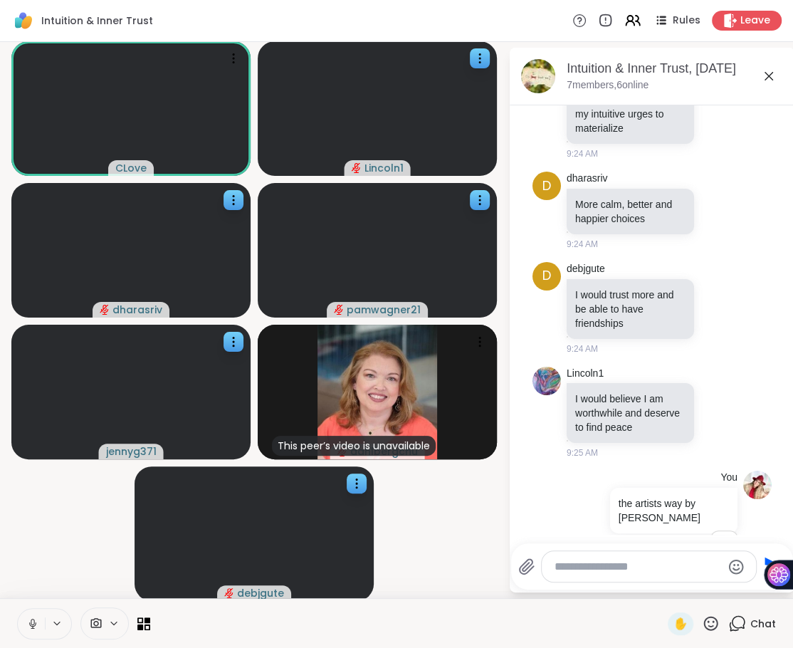
click at [578, 570] on textarea "Type your message" at bounding box center [638, 567] width 167 height 14
paste textarea "**********"
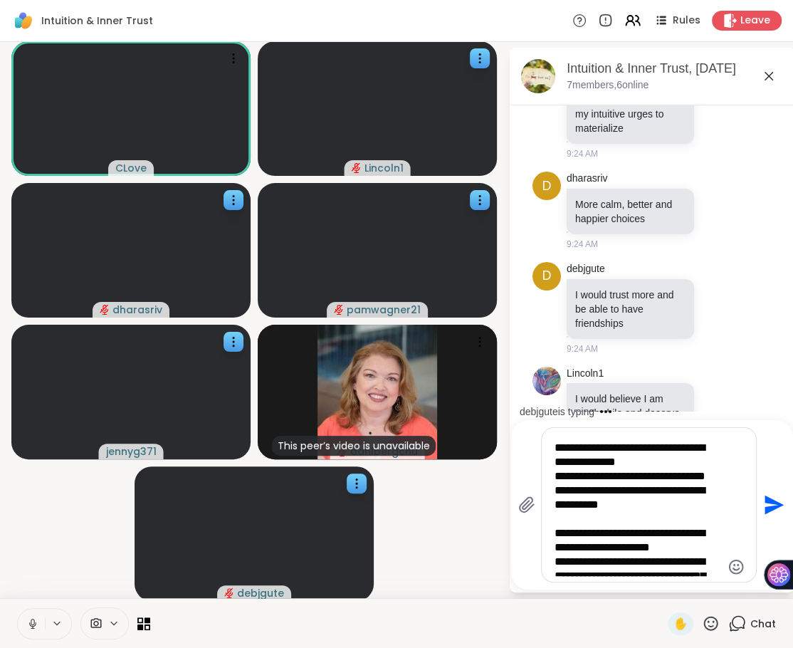
scroll to position [734, 0]
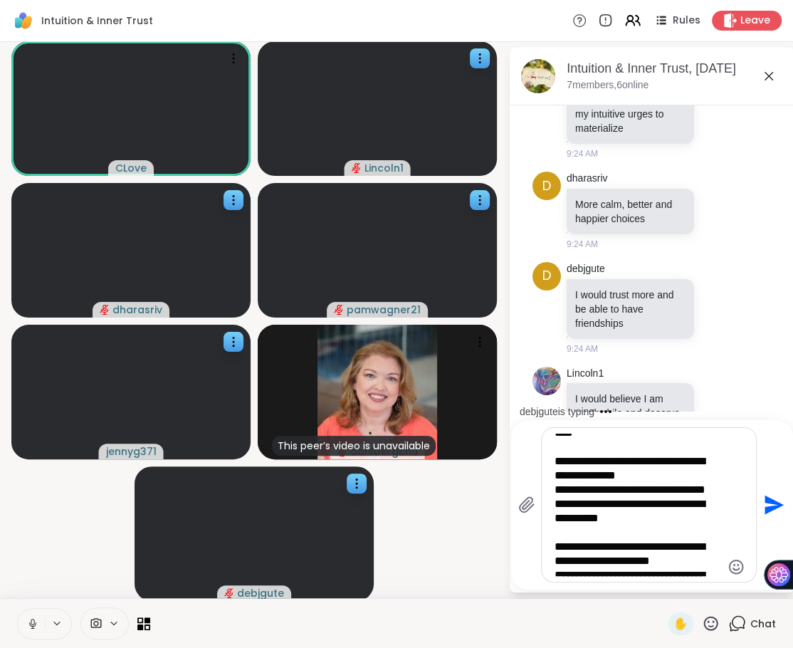
click at [613, 528] on textarea "Type your message" at bounding box center [638, 505] width 167 height 142
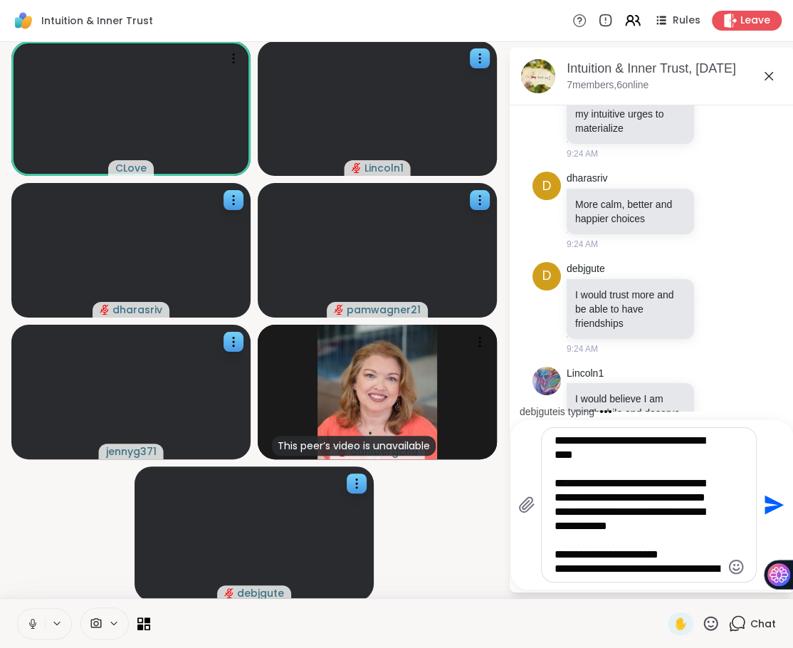
scroll to position [1020, 0]
drag, startPoint x: 588, startPoint y: 506, endPoint x: 553, endPoint y: 462, distance: 56.3
click at [555, 462] on textarea "Type your message" at bounding box center [638, 505] width 167 height 142
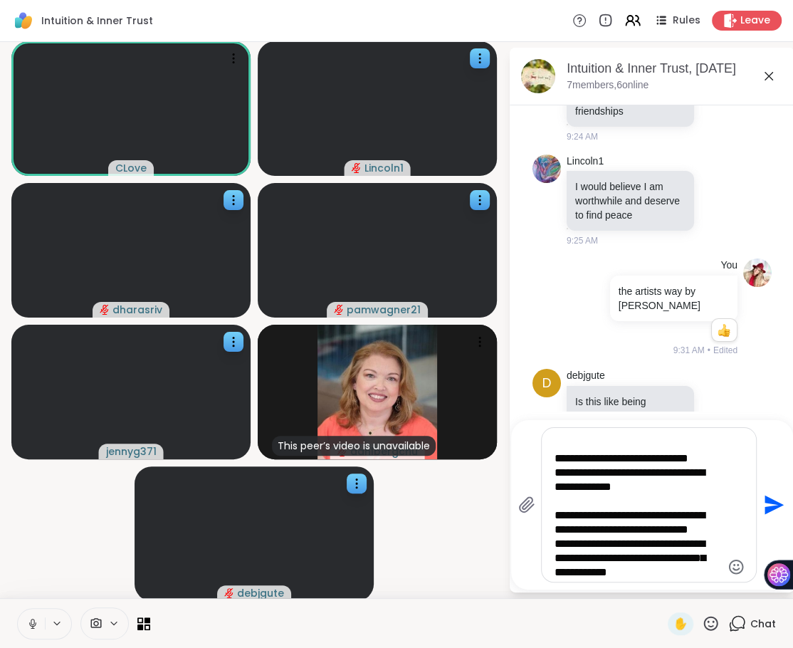
scroll to position [536, 0]
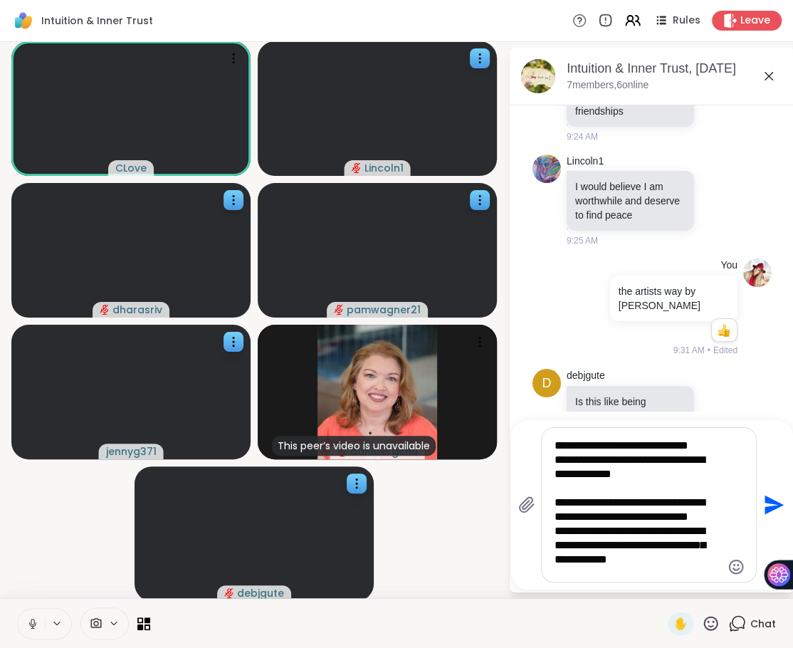
drag, startPoint x: 690, startPoint y: 537, endPoint x: 561, endPoint y: 502, distance: 133.5
click at [561, 502] on textarea "Type your message" at bounding box center [638, 505] width 167 height 142
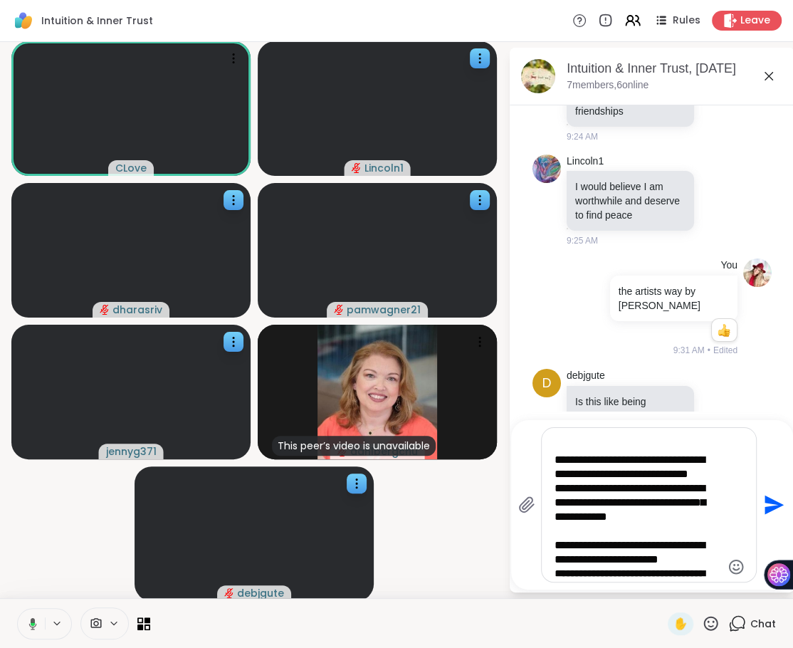
type textarea "**********"
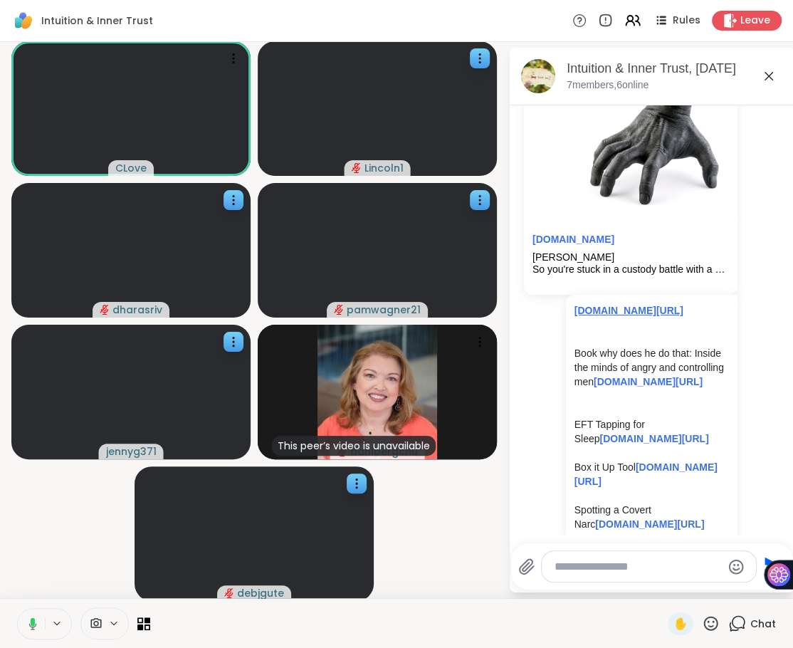
scroll to position [3696, 0]
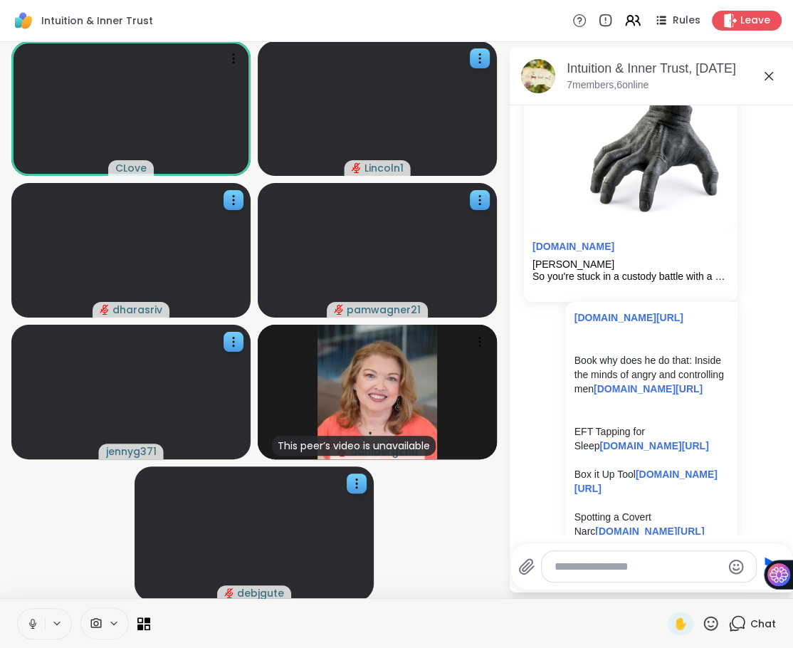
drag, startPoint x: 649, startPoint y: 320, endPoint x: 567, endPoint y: 268, distance: 97.4
copy link "[DOMAIN_NAME][URL]"
click at [565, 572] on textarea "Type your message" at bounding box center [638, 567] width 167 height 14
paste textarea "**********"
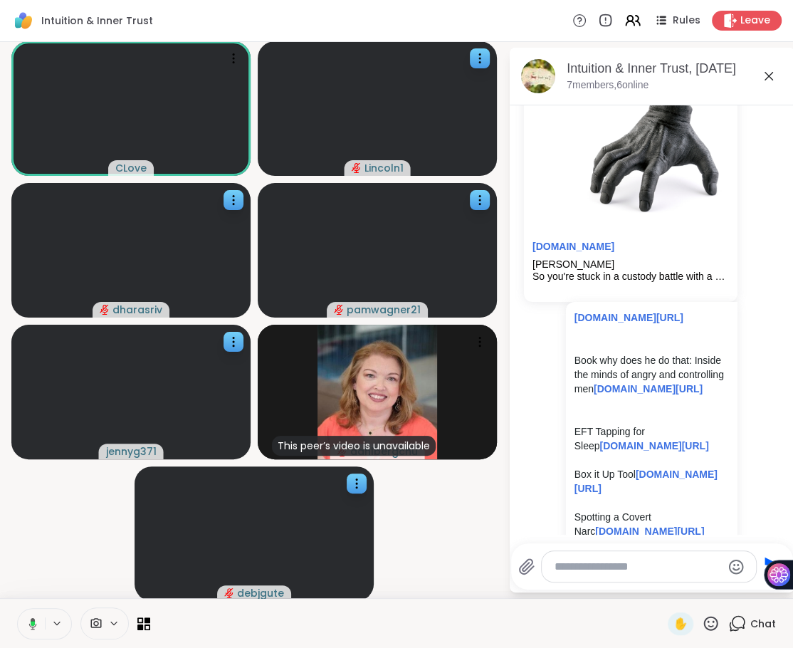
type textarea "**********"
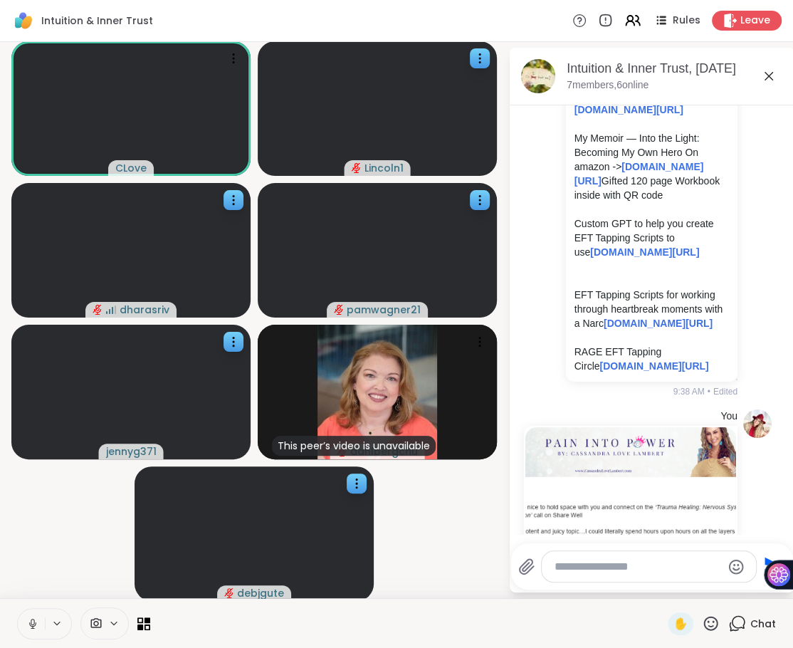
scroll to position [0, 0]
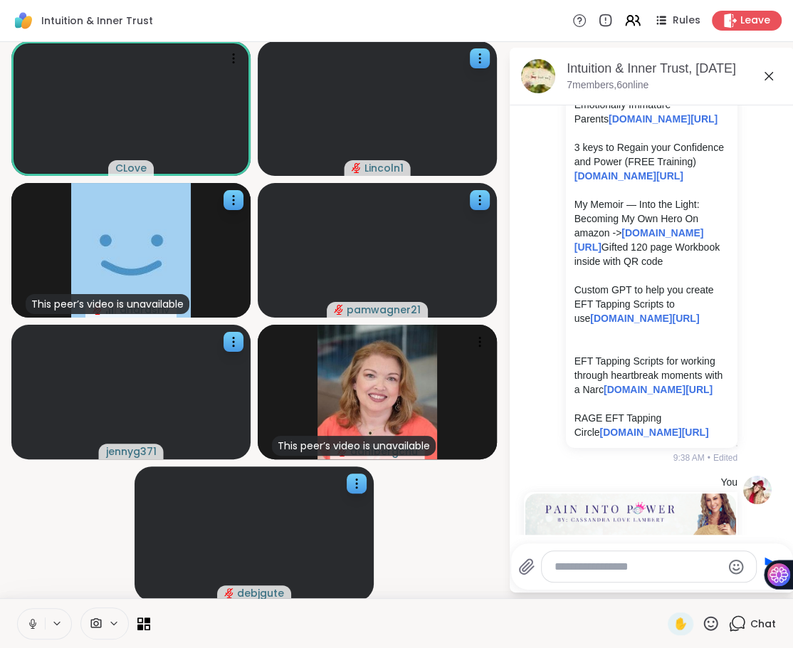
drag, startPoint x: 609, startPoint y: 316, endPoint x: 565, endPoint y: 262, distance: 70.3
click at [566, 262] on div "[DOMAIN_NAME][URL] Book why does he do that: Inside the minds of angry and cont…" at bounding box center [652, 40] width 172 height 815
copy div "3 keys to Regain your Confidence and Power (FREE Training) [DOMAIN_NAME][URL]"
click at [570, 577] on div at bounding box center [649, 566] width 214 height 31
click at [572, 570] on textarea "Type your message" at bounding box center [638, 567] width 167 height 14
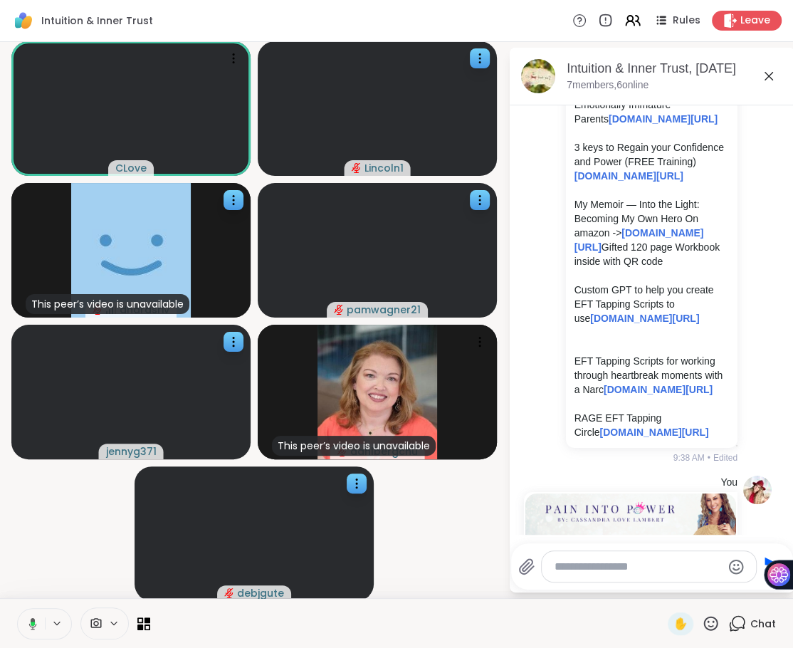
paste textarea "**********"
type textarea "**********"
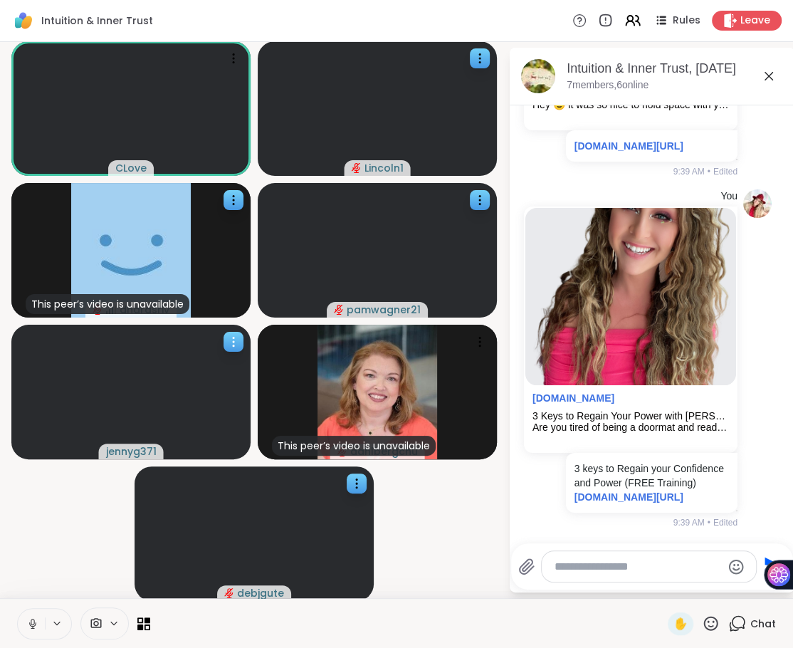
click at [231, 335] on icon at bounding box center [233, 342] width 14 height 14
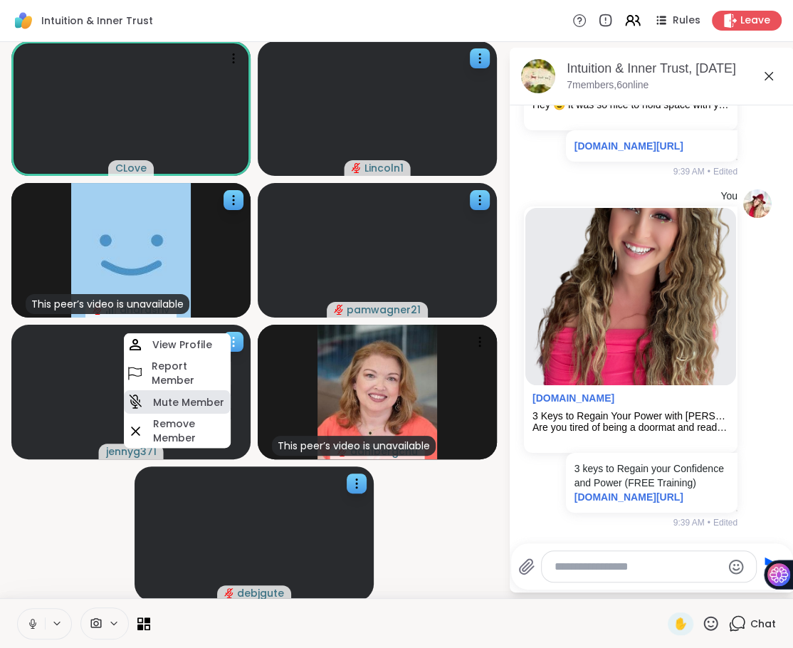
click at [188, 399] on h4 "Mute Member" at bounding box center [188, 402] width 71 height 14
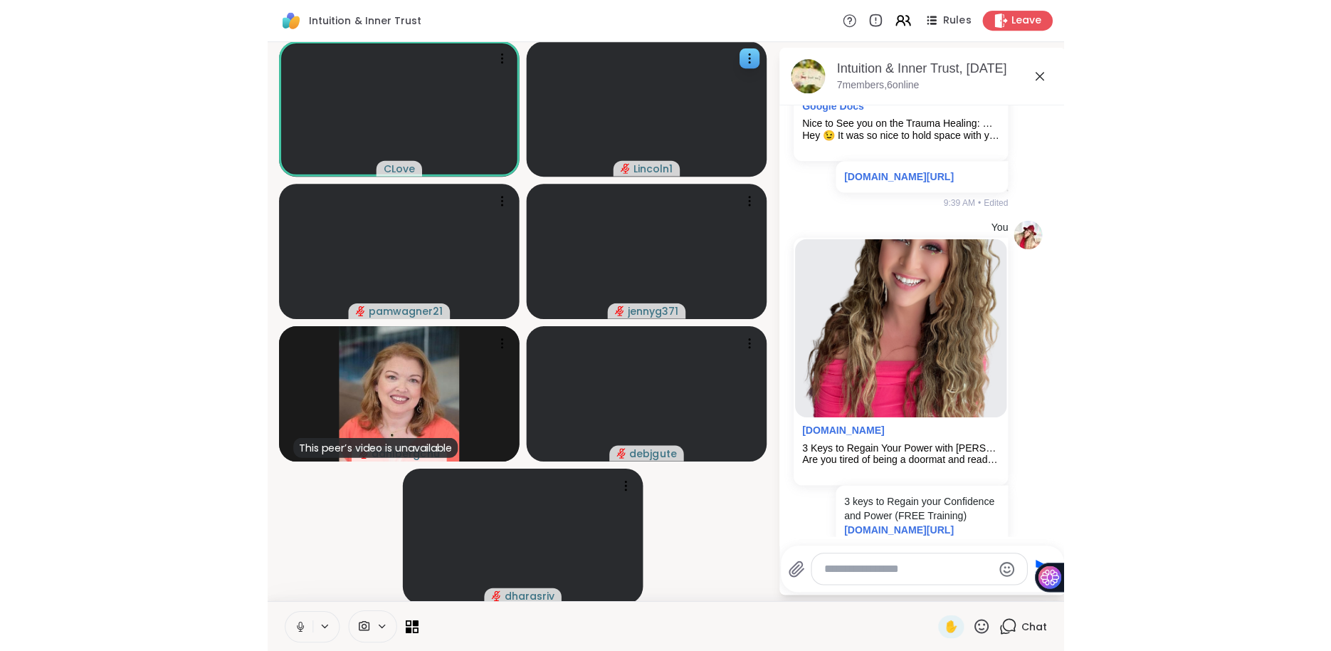
scroll to position [4932, 0]
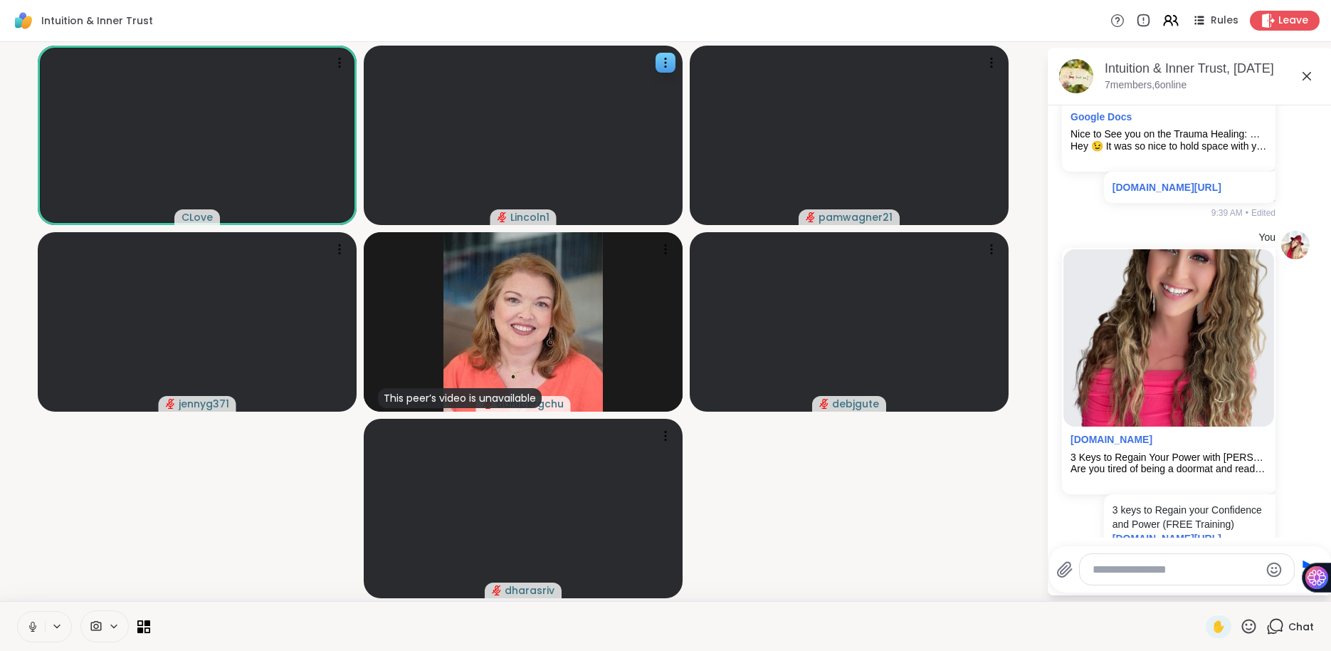
click at [1127, 573] on textarea "Type your message" at bounding box center [1176, 569] width 167 height 14
paste textarea "**********"
type textarea "**********"
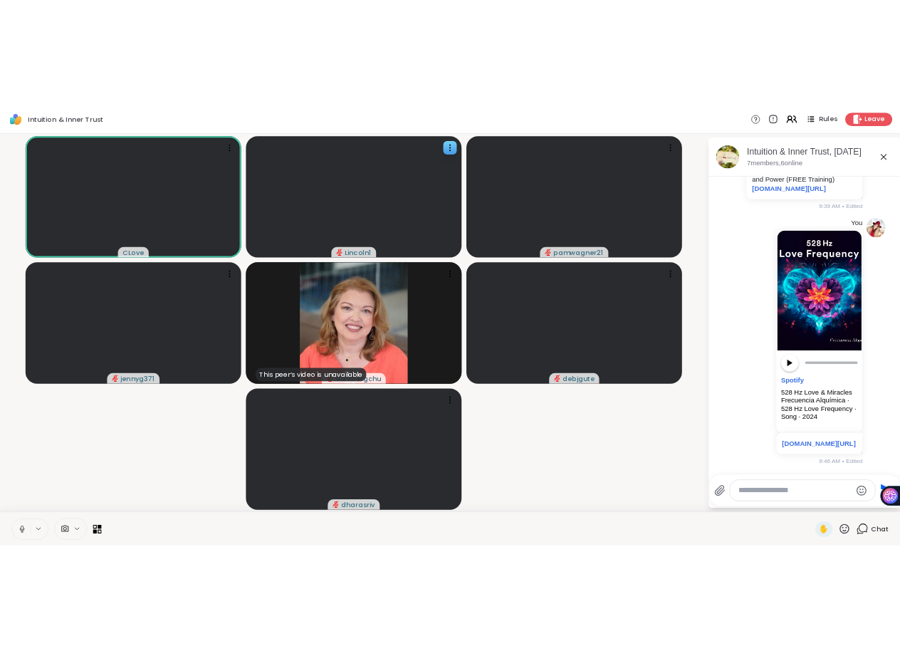
scroll to position [5688, 0]
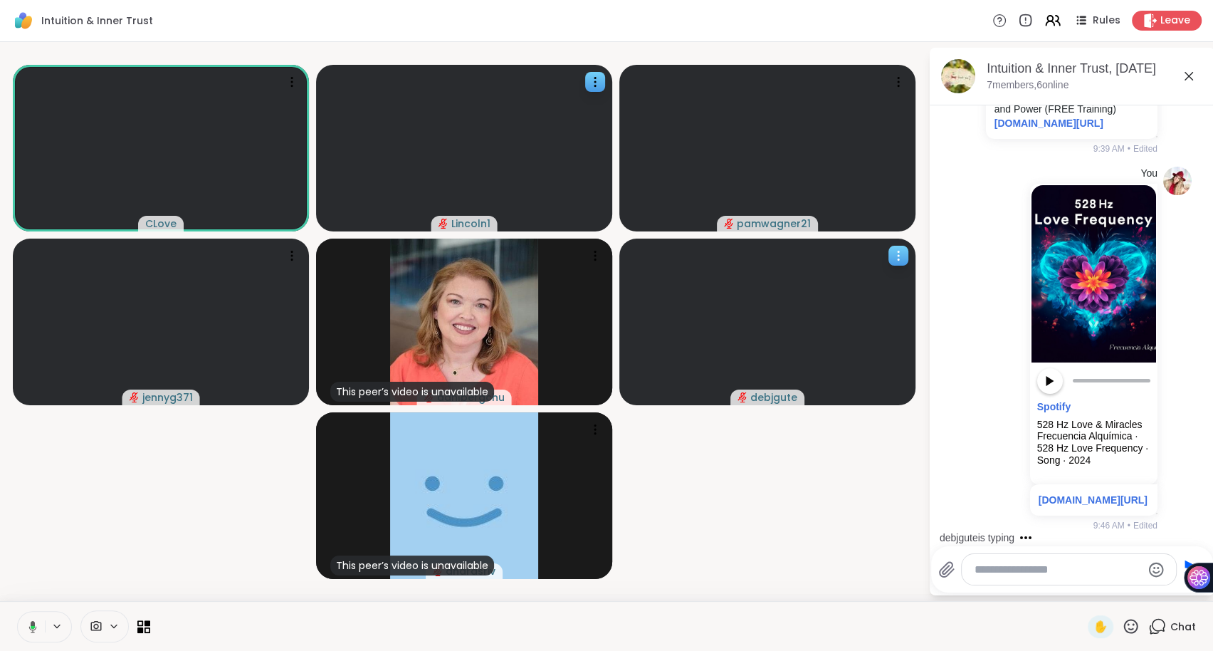
click at [904, 252] on icon at bounding box center [898, 255] width 14 height 14
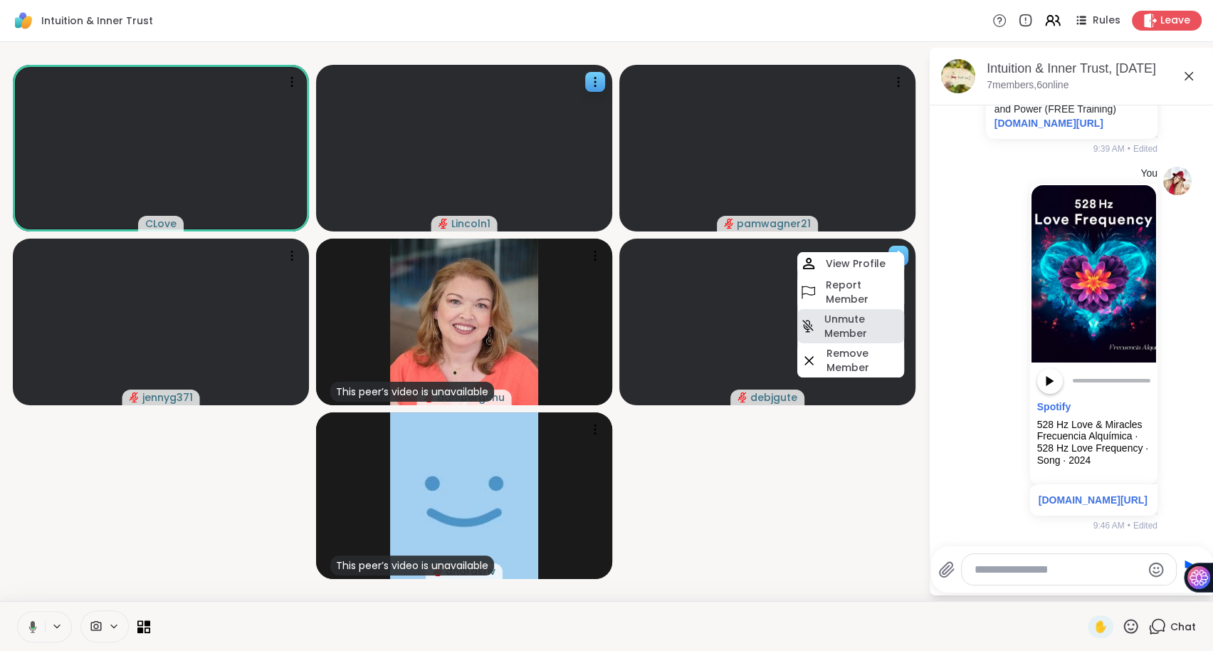
click at [838, 325] on h4 "Unmute Member" at bounding box center [863, 326] width 77 height 28
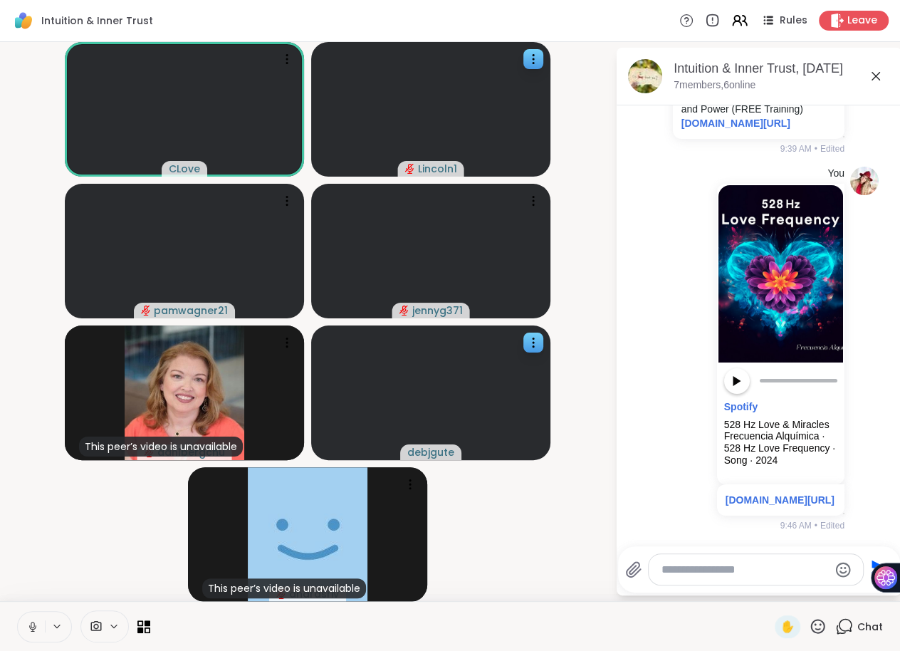
click at [698, 571] on textarea "Type your message" at bounding box center [744, 569] width 167 height 14
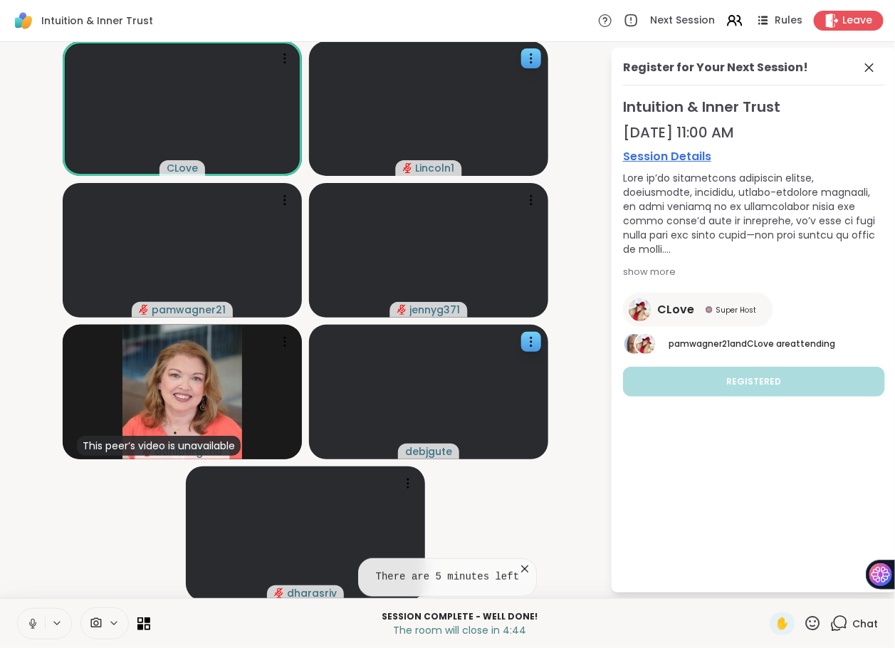
click at [842, 619] on icon at bounding box center [839, 623] width 18 height 18
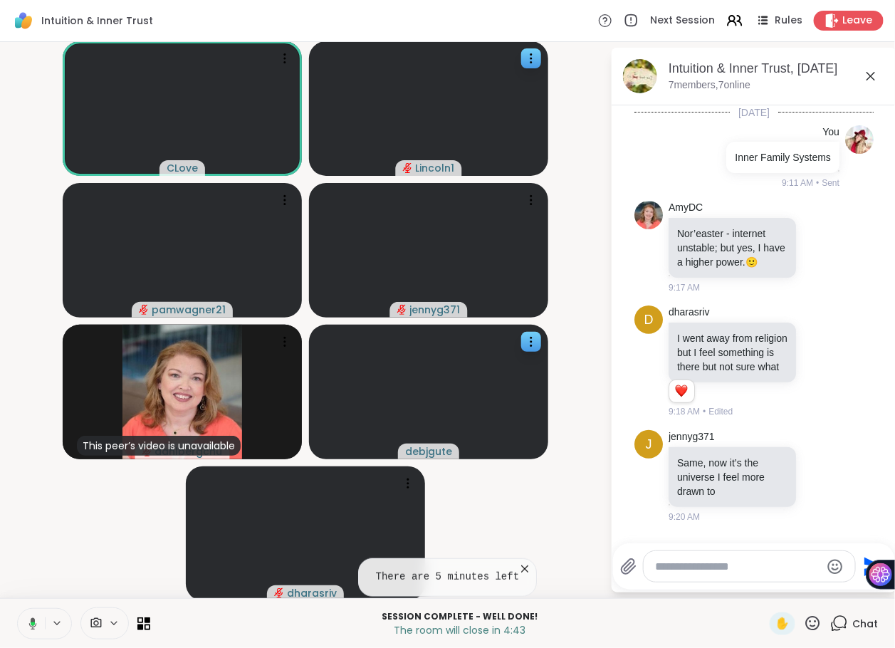
scroll to position [5691, 0]
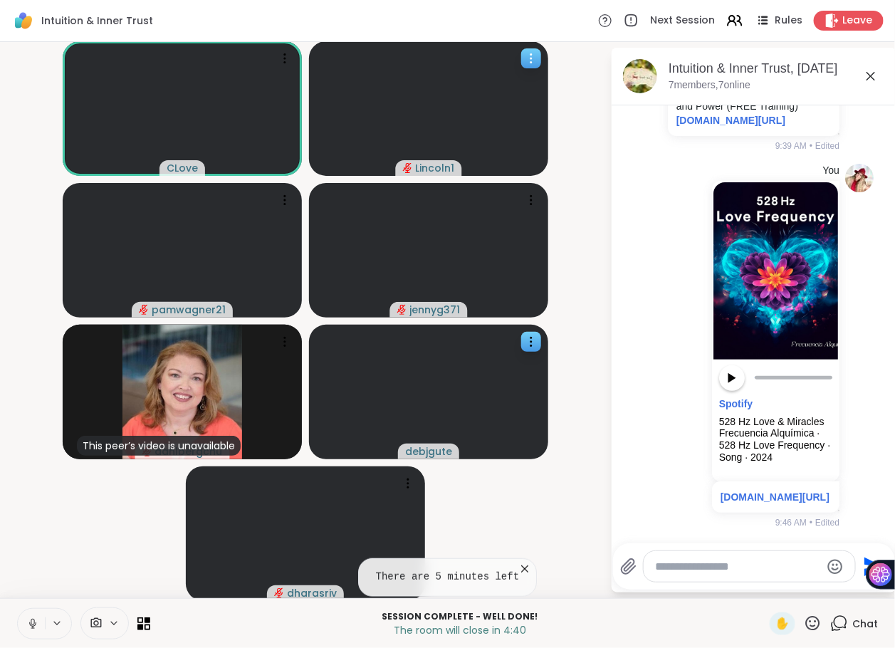
click at [529, 60] on icon at bounding box center [531, 58] width 14 height 14
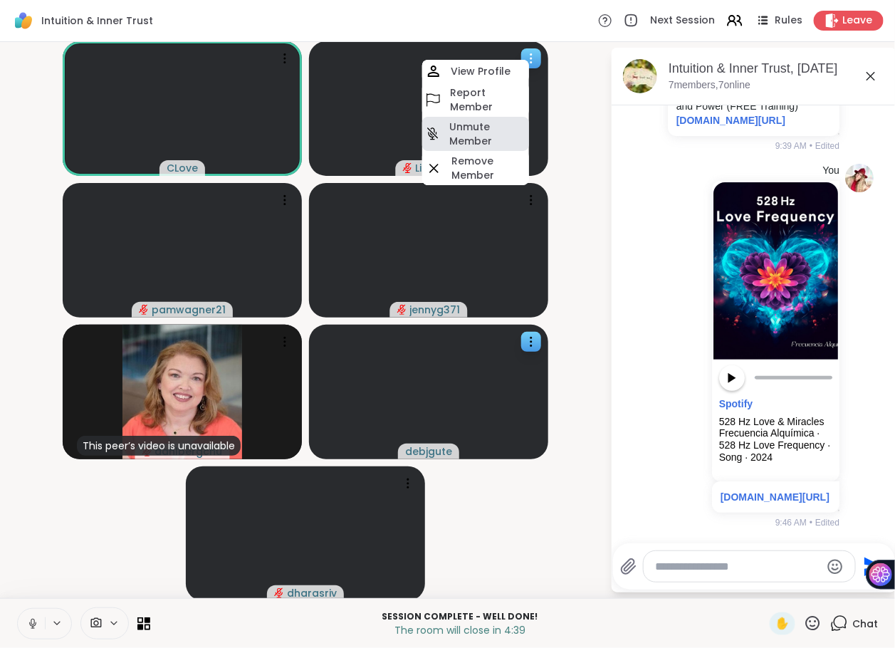
click at [488, 135] on h4 "Unmute Member" at bounding box center [487, 134] width 77 height 28
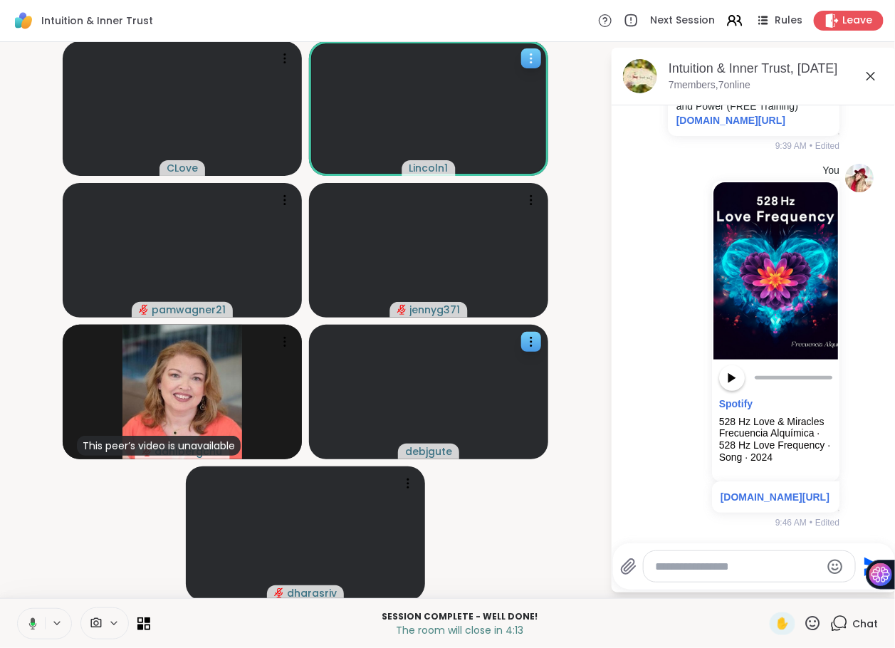
click at [538, 61] on icon at bounding box center [531, 58] width 14 height 14
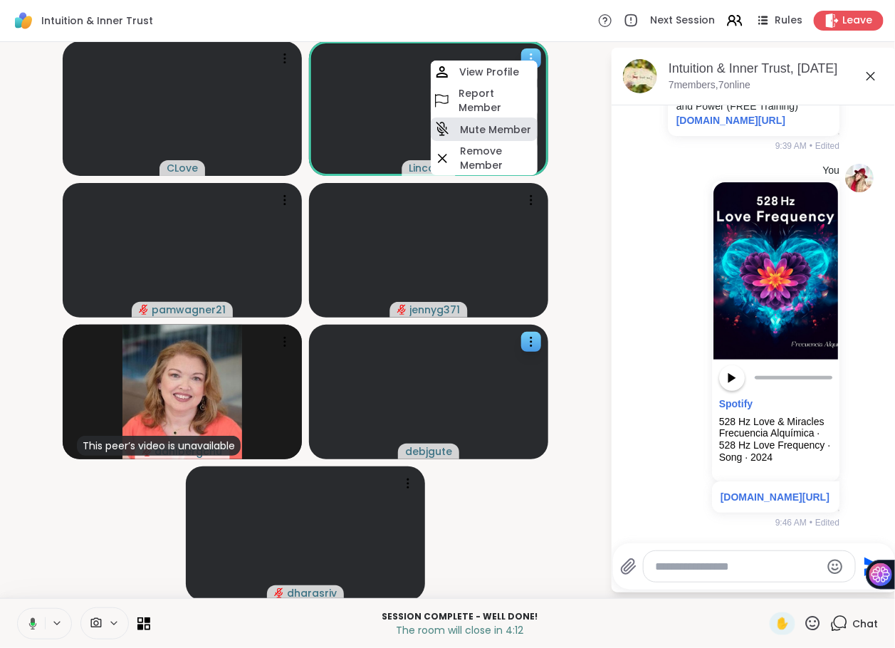
click at [486, 122] on h4 "Mute Member" at bounding box center [495, 129] width 71 height 14
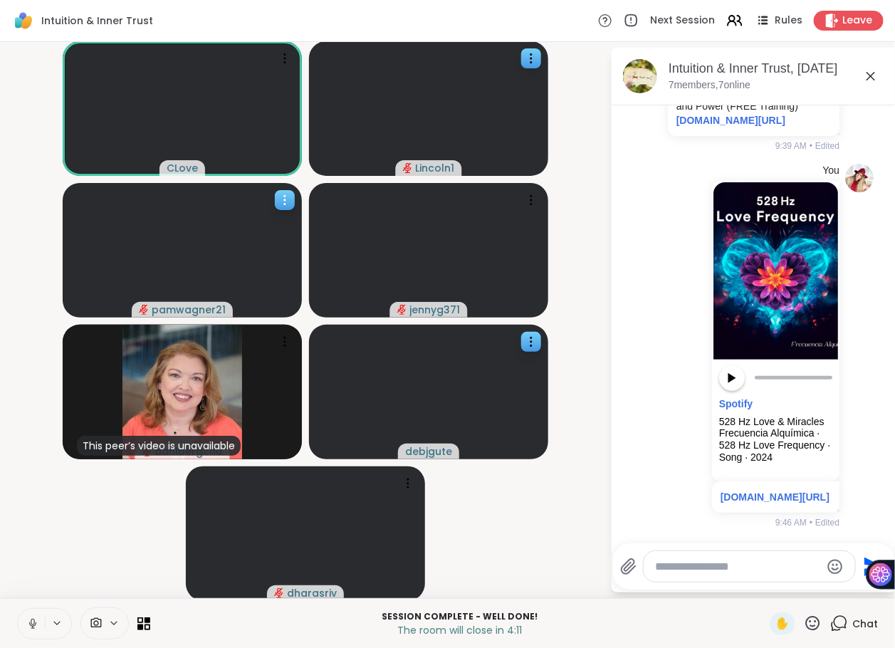
click at [286, 193] on icon at bounding box center [285, 200] width 14 height 14
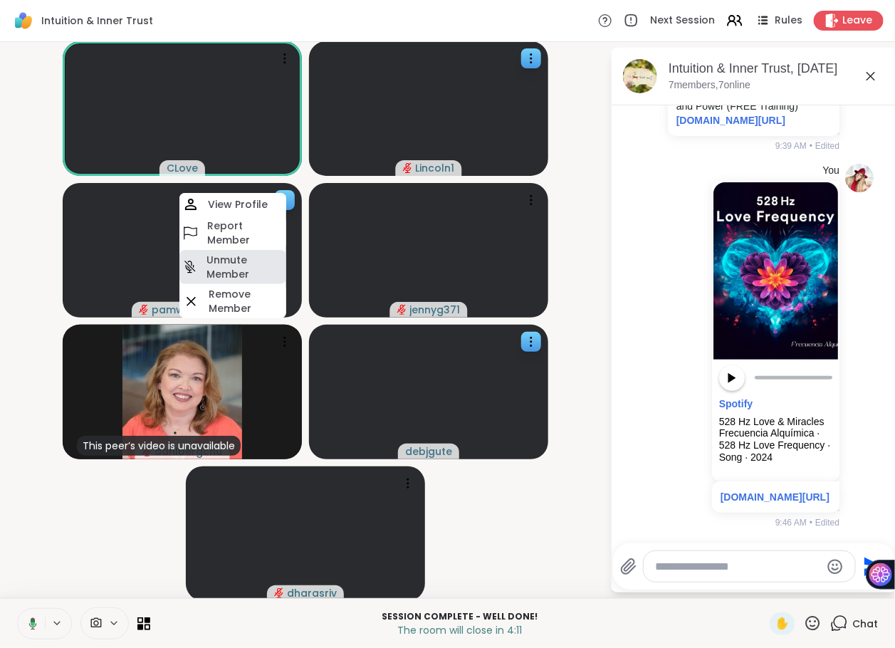
click at [245, 259] on h4 "Unmute Member" at bounding box center [244, 267] width 77 height 28
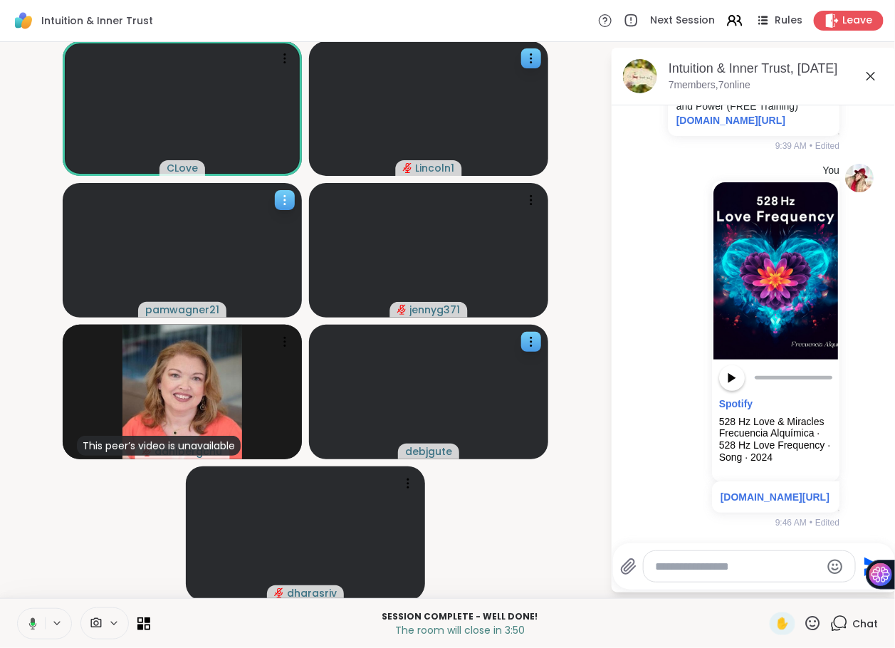
click at [278, 193] on icon at bounding box center [285, 200] width 14 height 14
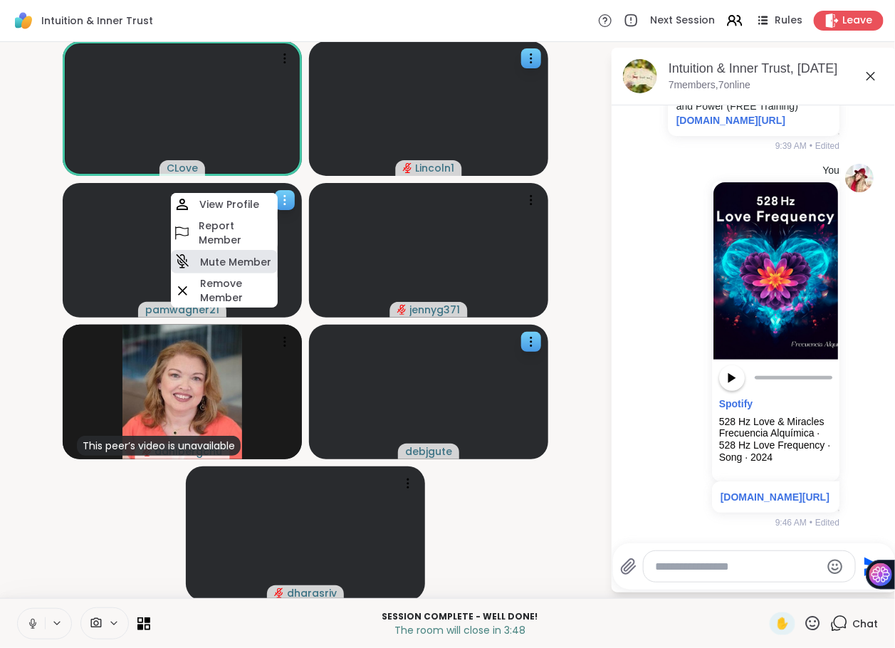
click at [245, 256] on h4 "Mute Member" at bounding box center [235, 262] width 71 height 14
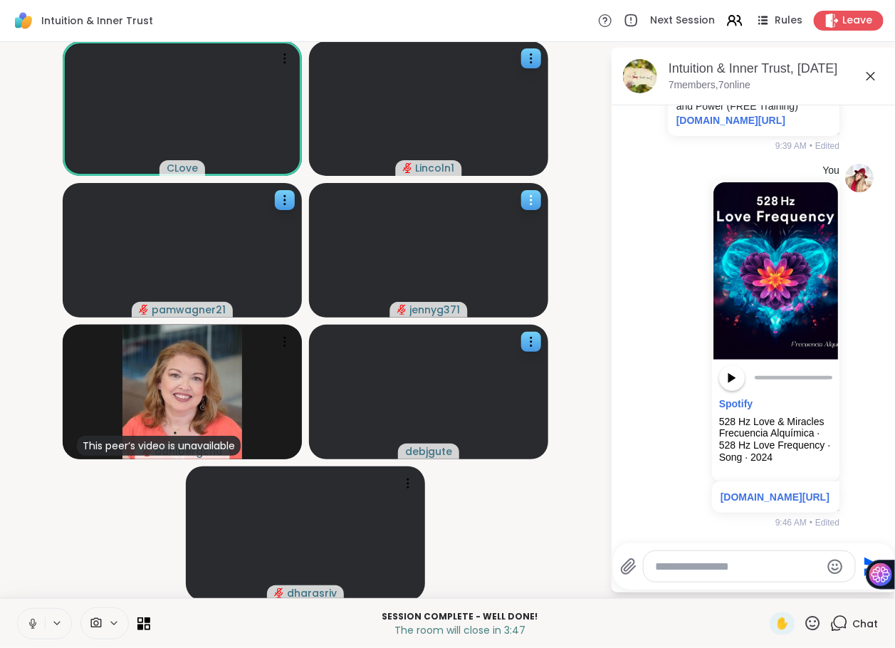
click at [529, 201] on icon at bounding box center [531, 200] width 14 height 14
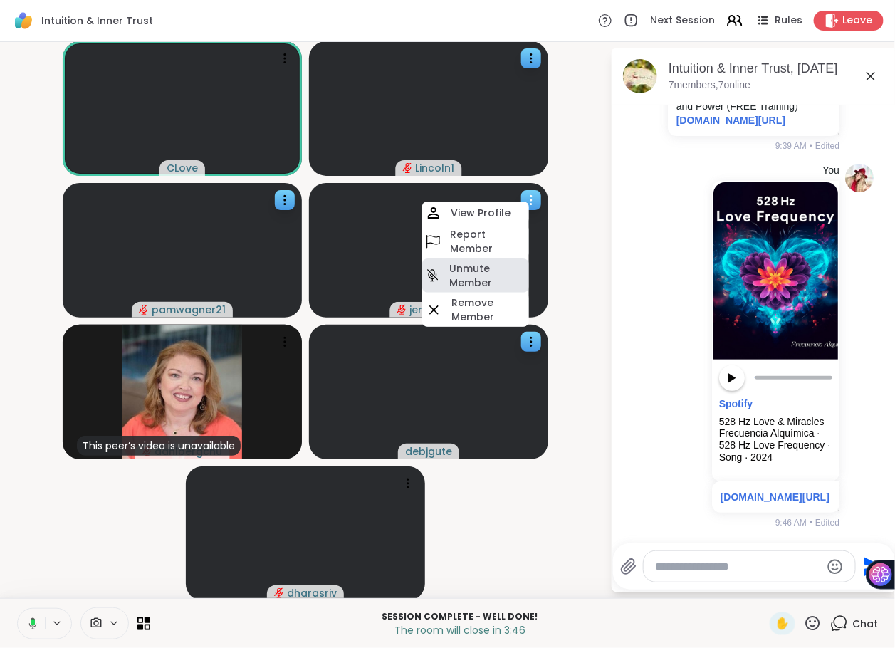
click at [479, 271] on h4 "Unmute Member" at bounding box center [487, 275] width 77 height 28
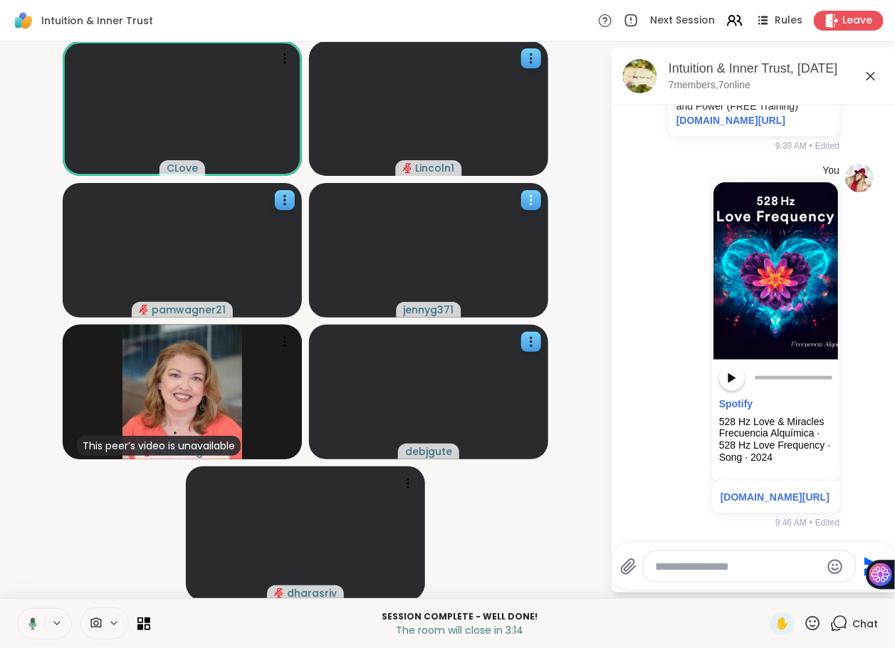
click at [532, 197] on icon at bounding box center [531, 200] width 14 height 14
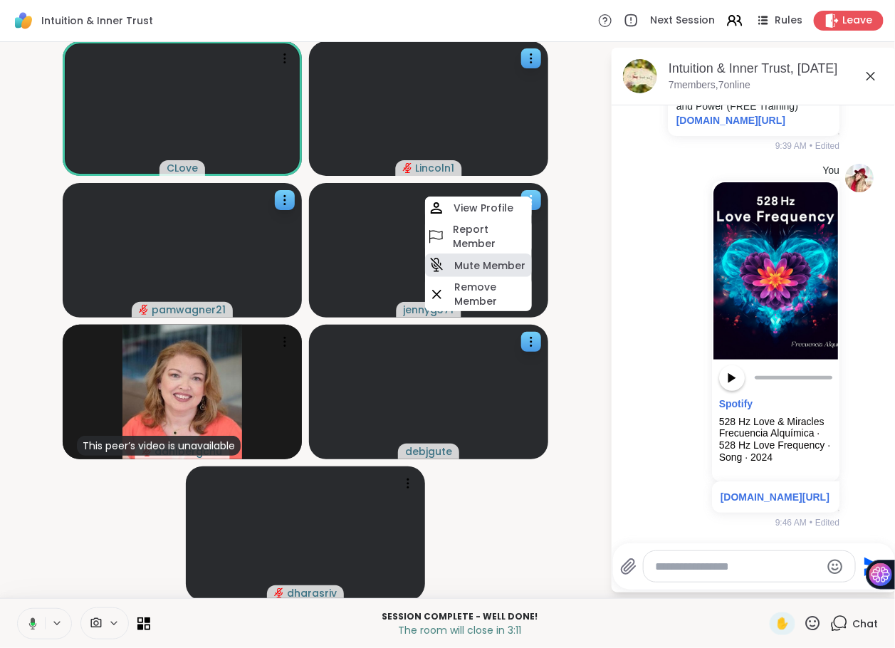
click at [515, 258] on h4 "Mute Member" at bounding box center [489, 265] width 71 height 14
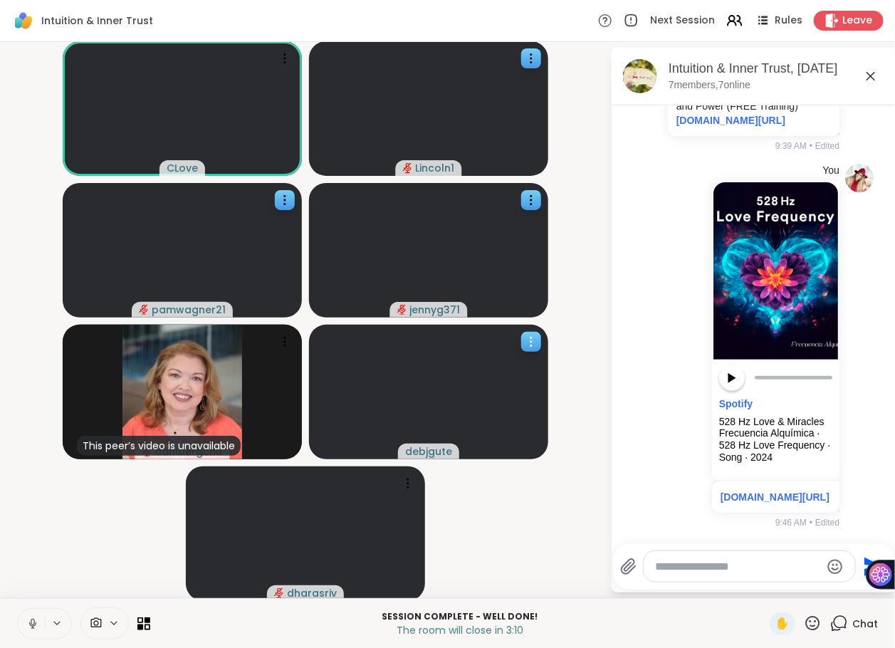
click at [533, 338] on icon at bounding box center [531, 342] width 14 height 14
click at [593, 338] on video-player-container "CLove Lincoln1 pamwagner21 jennyg371 This peer’s video is unavailable dahlbergc…" at bounding box center [305, 320] width 593 height 545
click at [530, 332] on div at bounding box center [531, 342] width 20 height 20
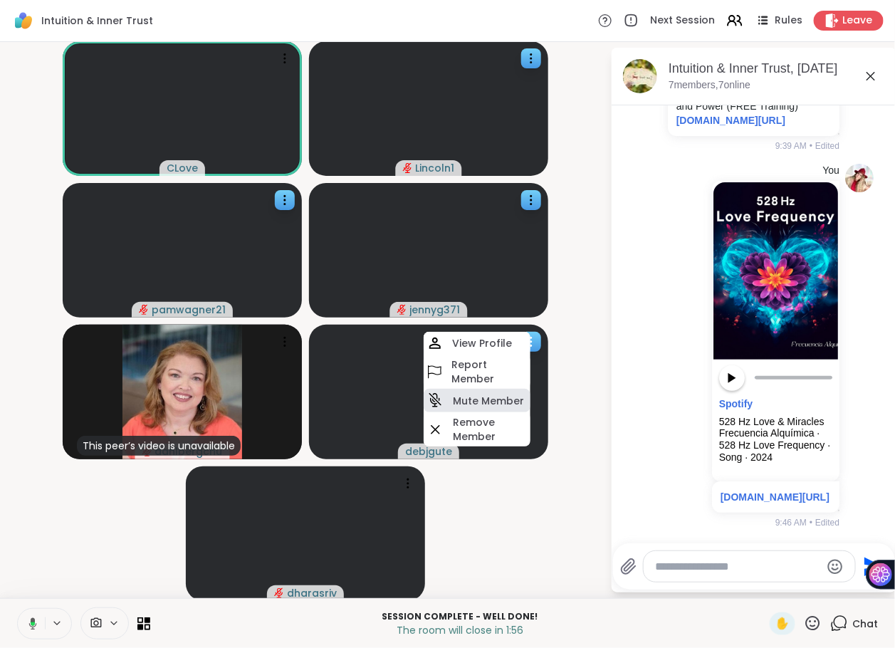
click at [503, 395] on h4 "Mute Member" at bounding box center [488, 401] width 71 height 14
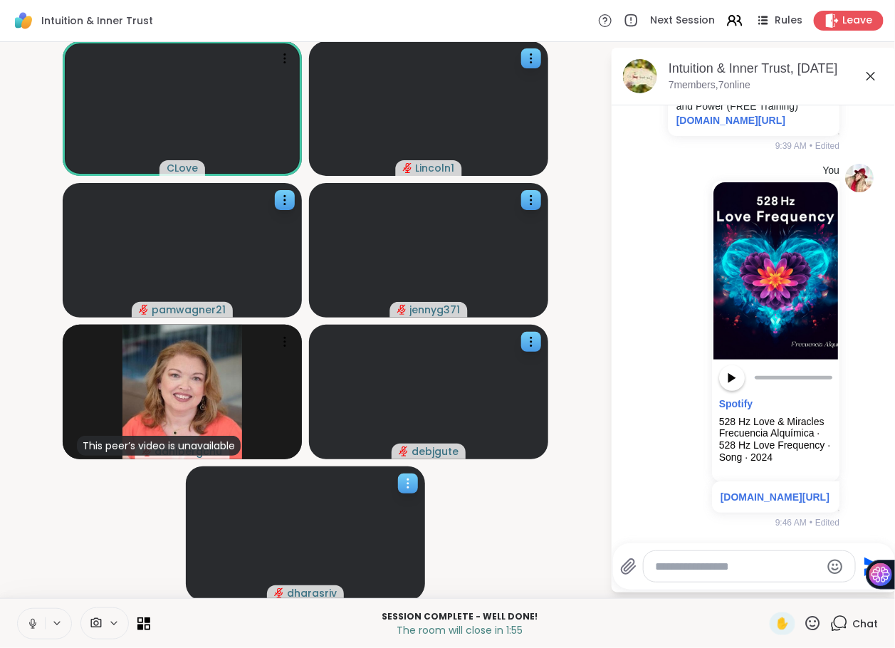
click at [408, 479] on icon at bounding box center [407, 479] width 1 height 1
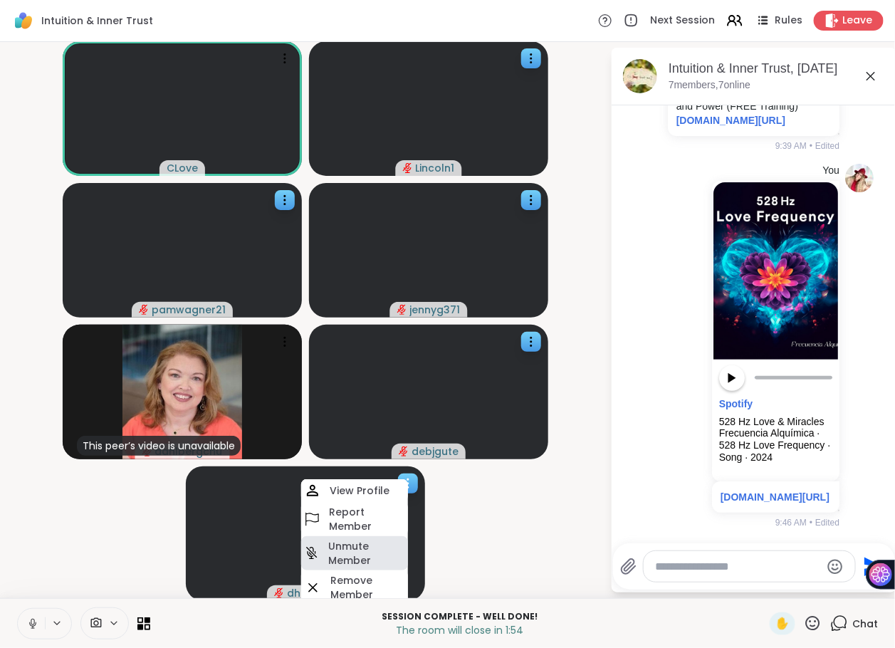
click at [351, 547] on h4 "Unmute Member" at bounding box center [366, 553] width 77 height 28
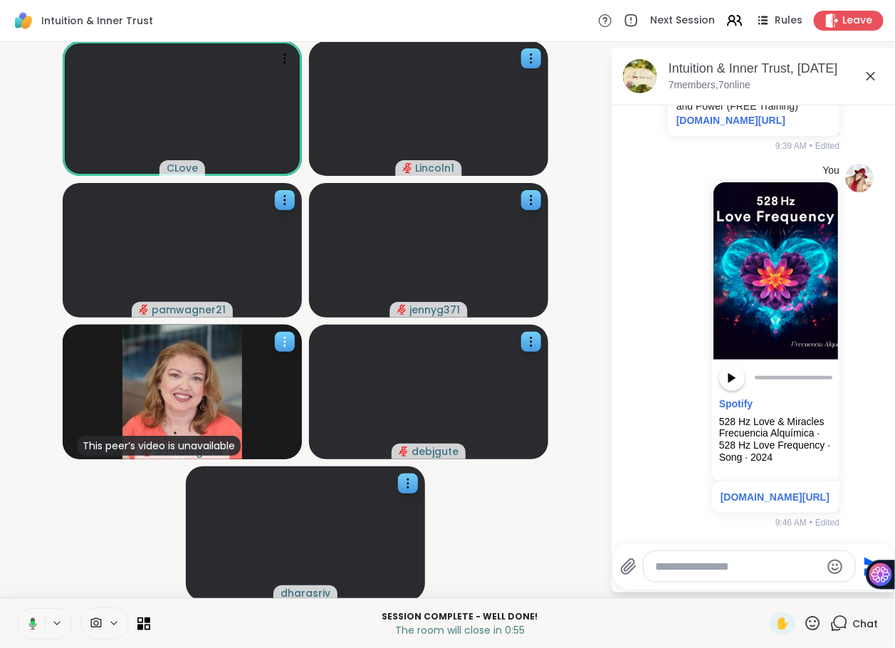
click at [289, 342] on icon at bounding box center [285, 342] width 14 height 14
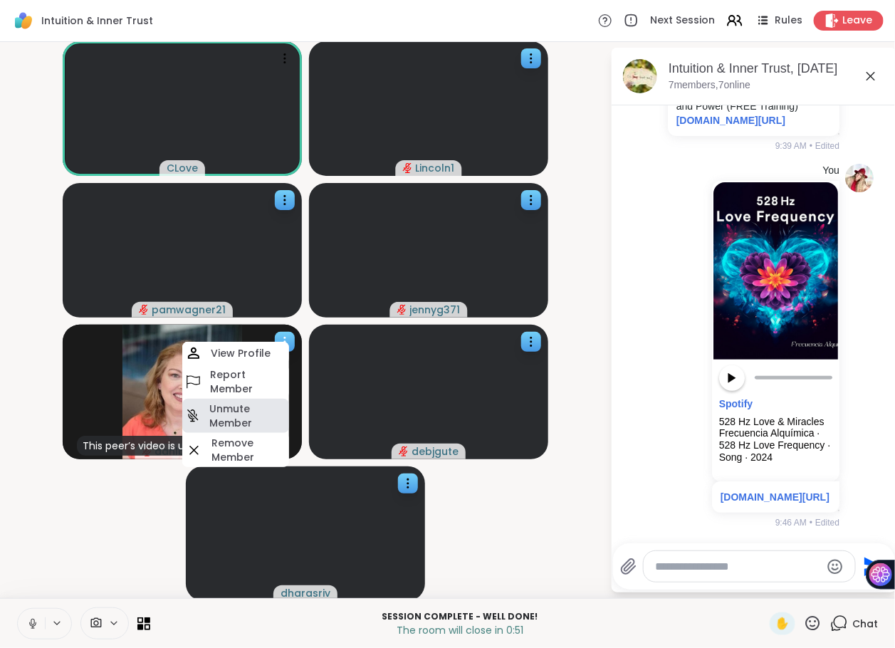
click at [224, 417] on h4 "Unmute Member" at bounding box center [247, 416] width 77 height 28
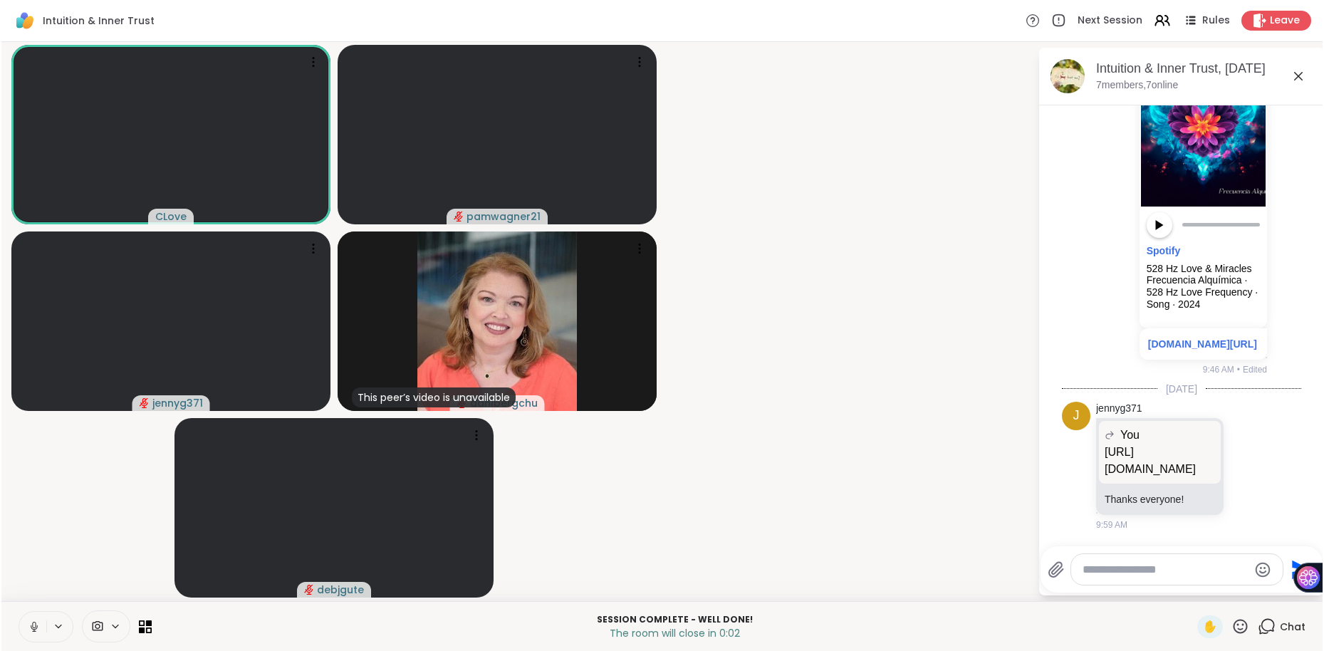
scroll to position [5861, 0]
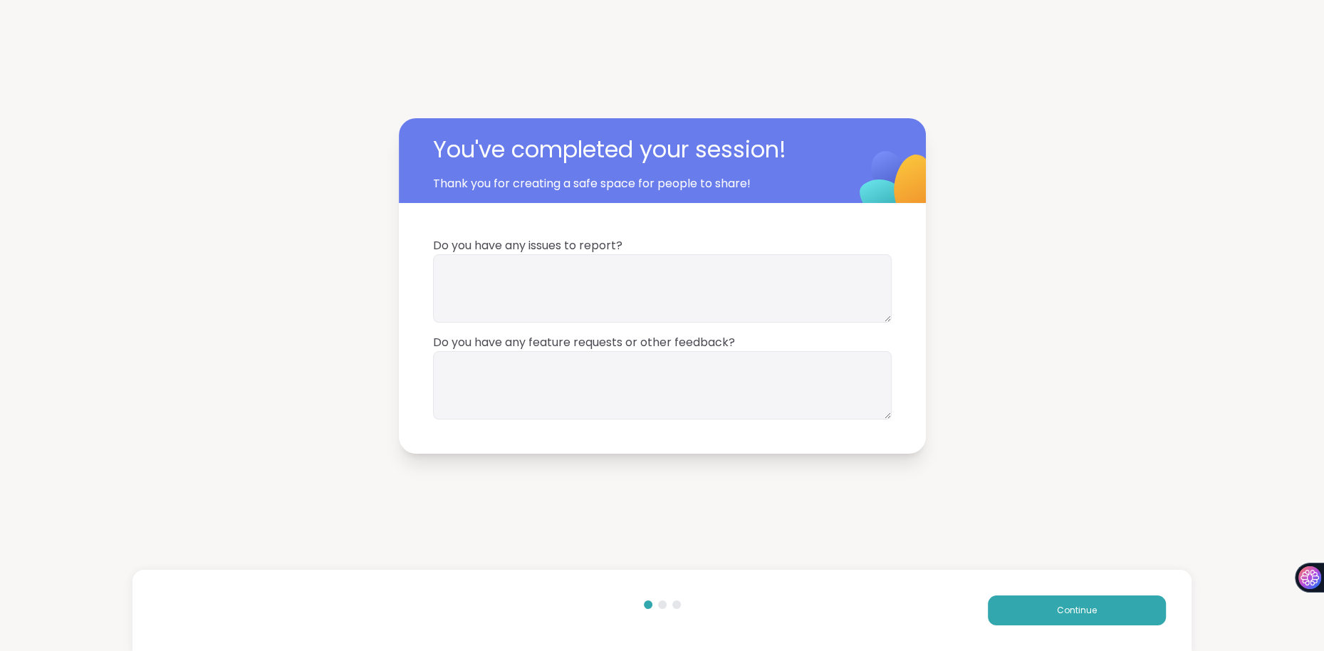
click at [1040, 614] on button "Continue" at bounding box center [1077, 610] width 178 height 30
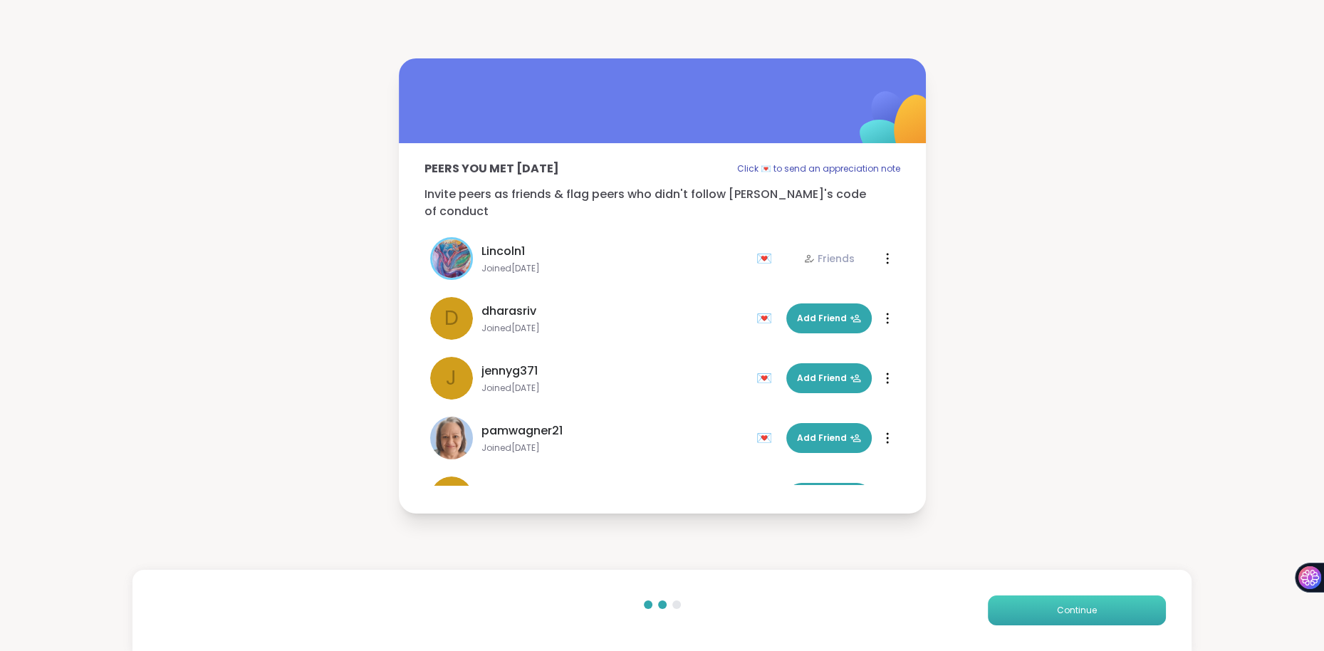
click at [1041, 622] on button "Continue" at bounding box center [1077, 610] width 178 height 30
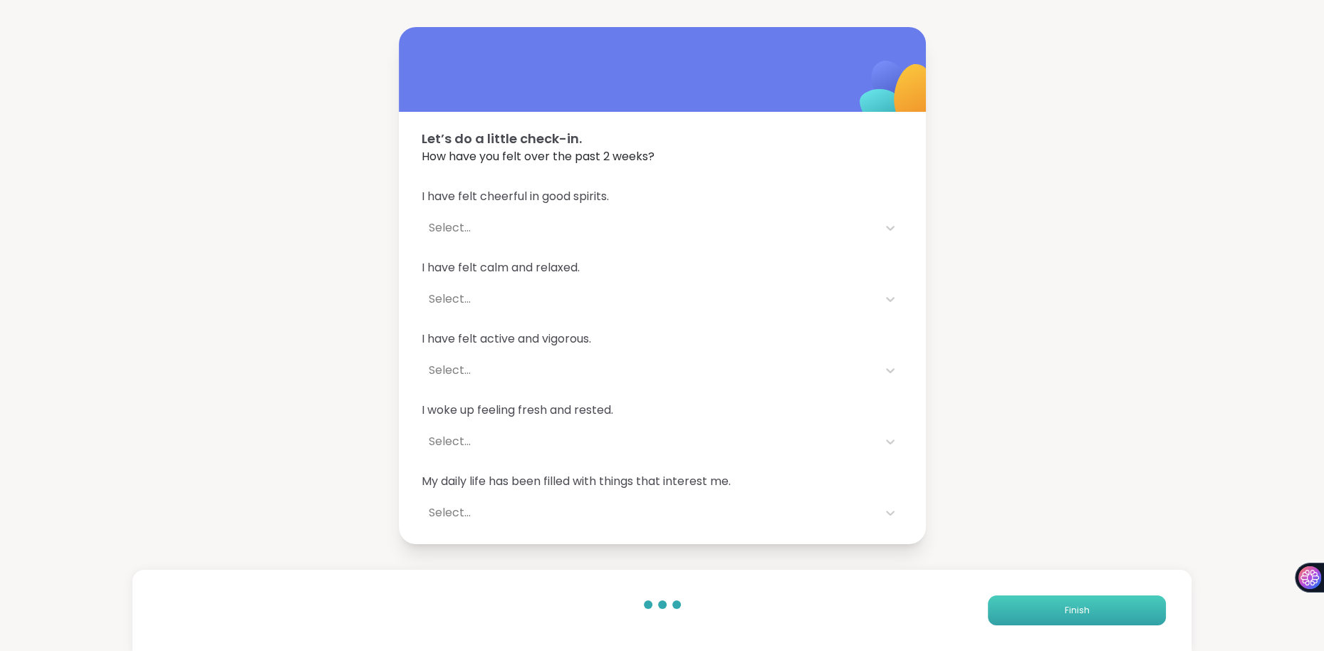
click at [1095, 619] on button "Finish" at bounding box center [1077, 610] width 178 height 30
